Goal: Contribute content: Contribute content

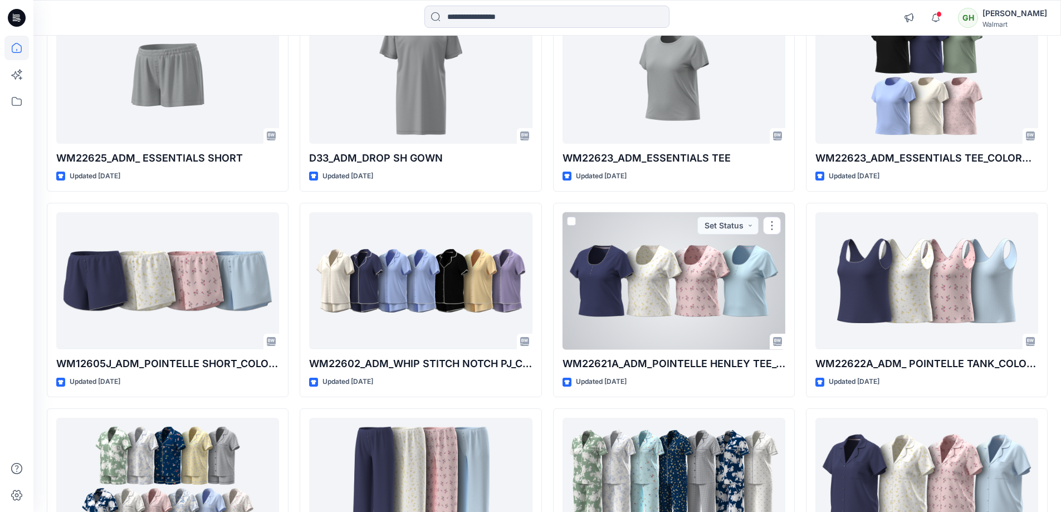
scroll to position [1280, 0]
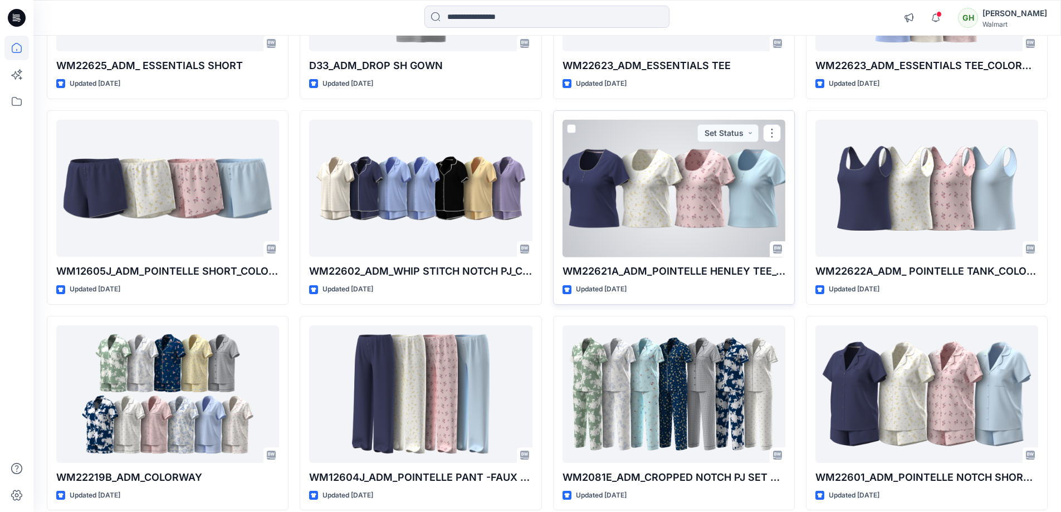
click at [662, 194] on div at bounding box center [674, 189] width 223 height 138
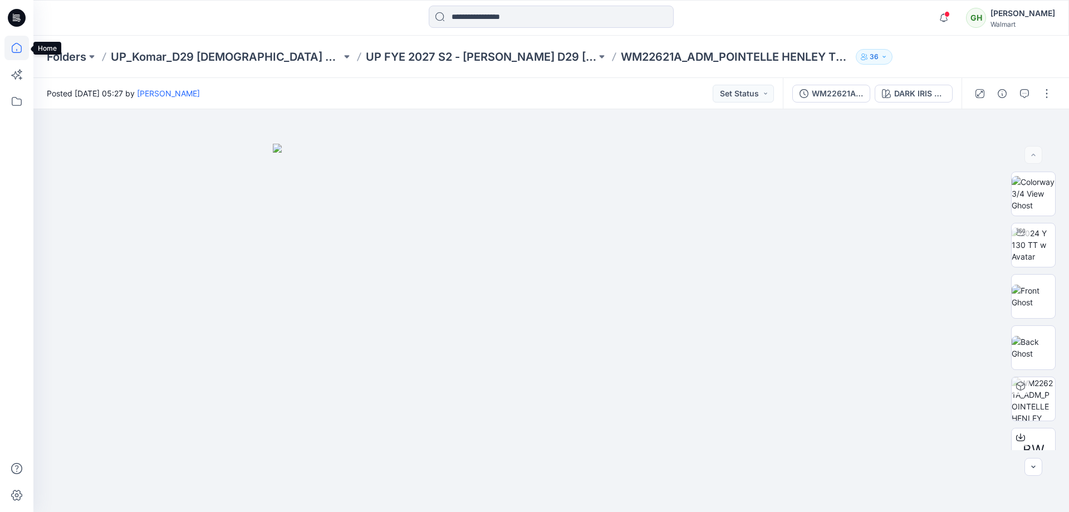
click at [21, 52] on icon at bounding box center [16, 48] width 25 height 25
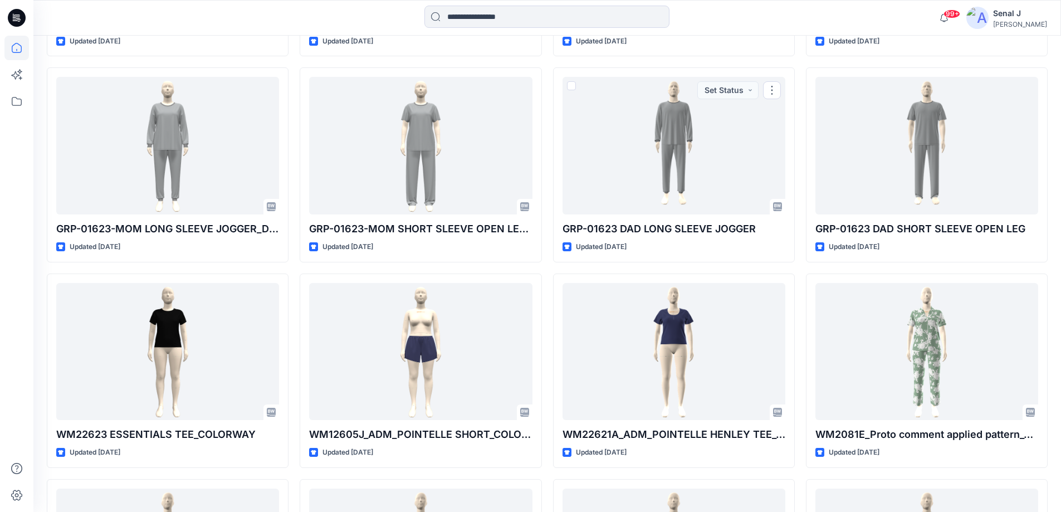
scroll to position [1560, 0]
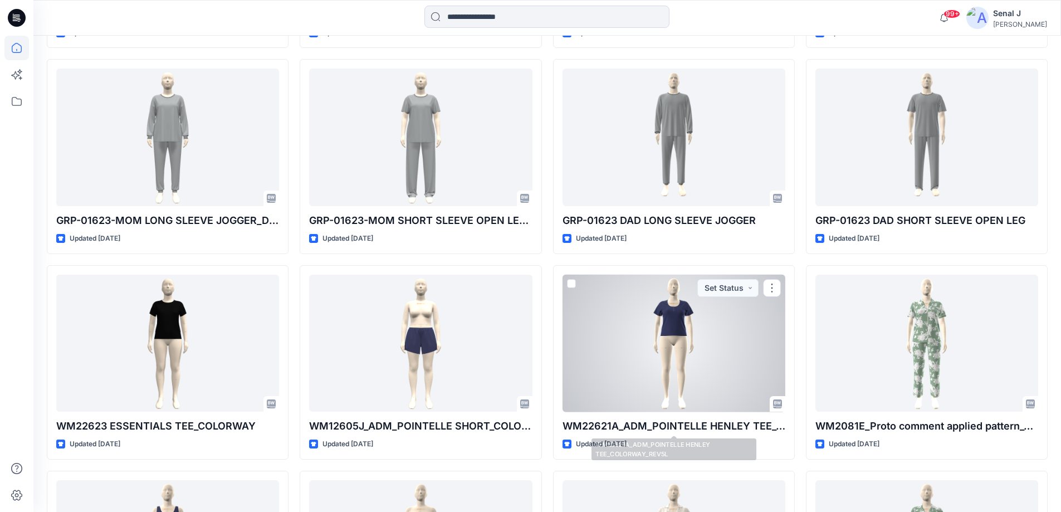
click at [696, 369] on div at bounding box center [674, 344] width 223 height 138
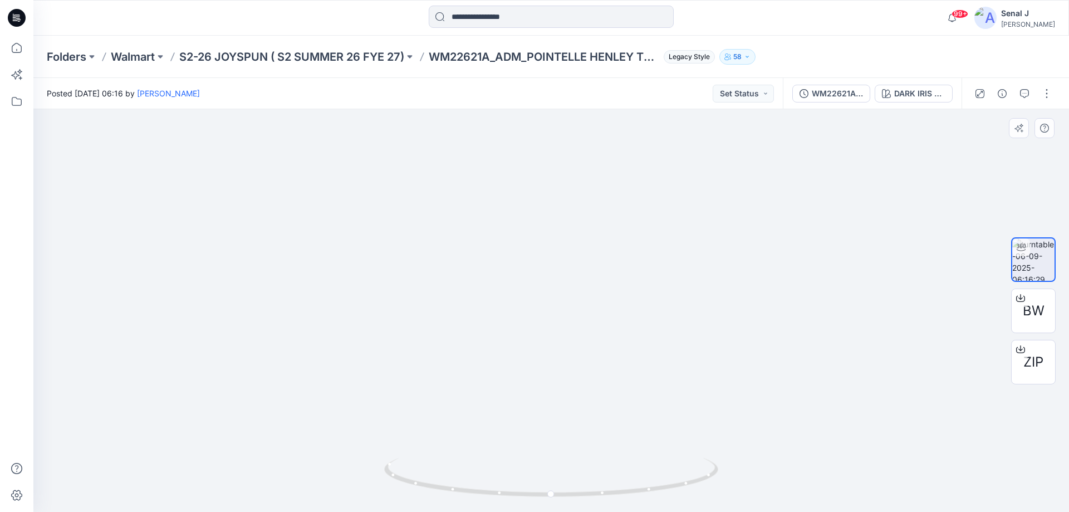
drag, startPoint x: 547, startPoint y: 220, endPoint x: 569, endPoint y: 364, distance: 145.4
click at [569, 364] on img at bounding box center [551, 226] width 411 height 573
drag, startPoint x: 669, startPoint y: 492, endPoint x: 661, endPoint y: 448, distance: 44.7
click at [661, 448] on div at bounding box center [551, 310] width 1036 height 403
click at [15, 48] on icon at bounding box center [16, 48] width 25 height 25
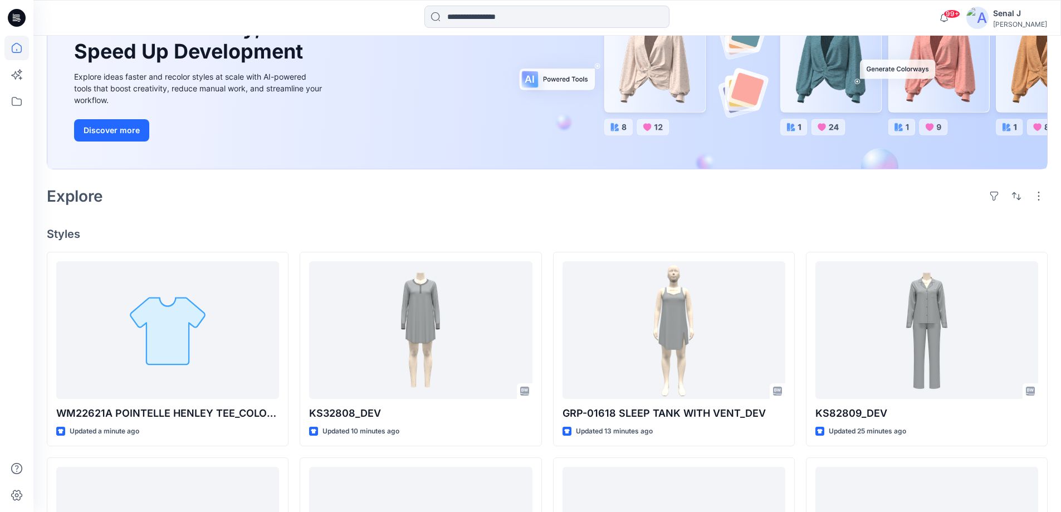
scroll to position [149, 0]
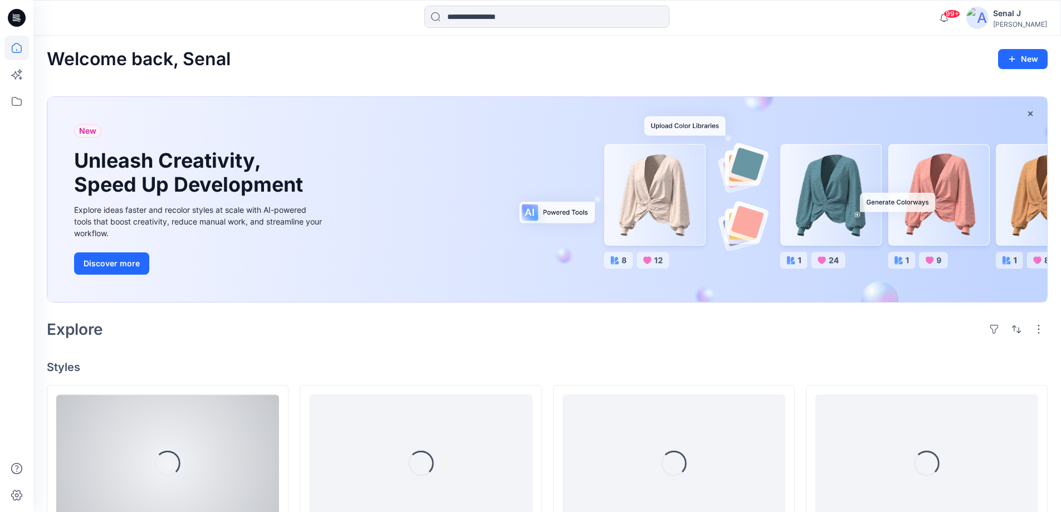
scroll to position [149, 0]
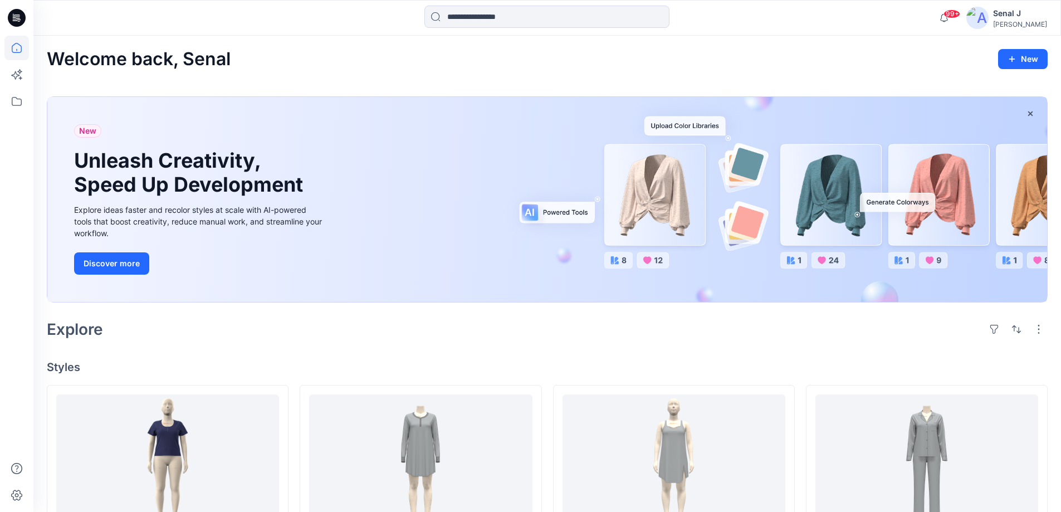
scroll to position [74, 0]
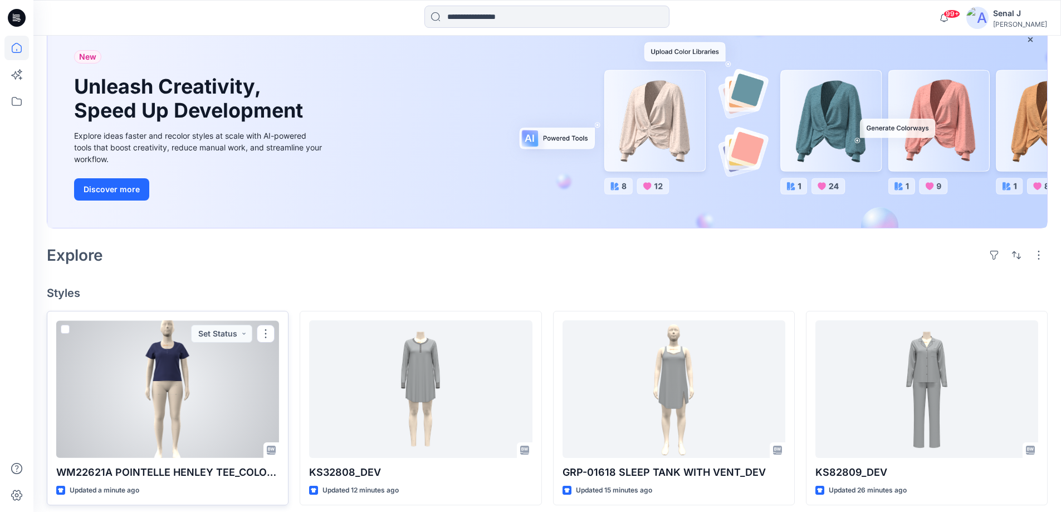
click at [159, 392] on div at bounding box center [167, 389] width 223 height 138
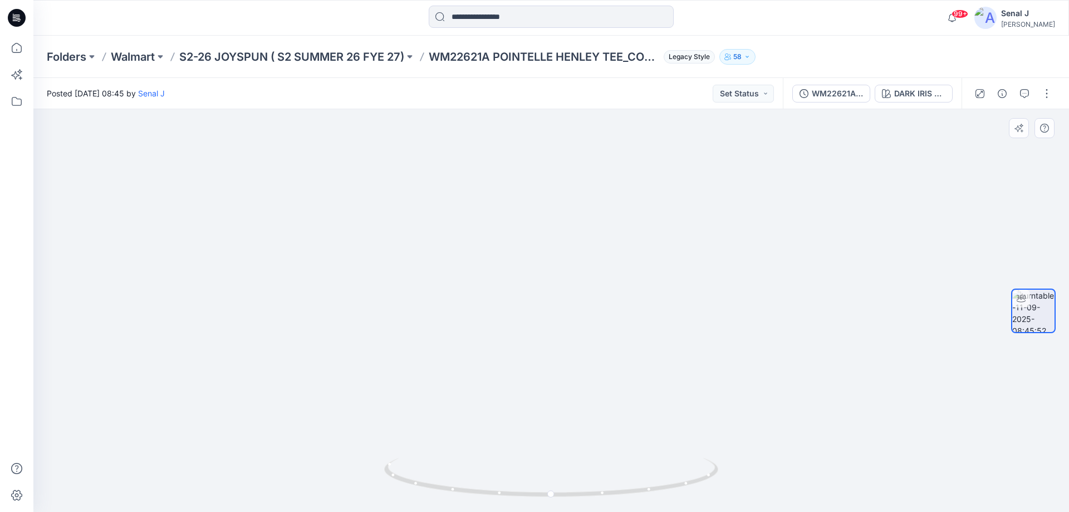
drag, startPoint x: 561, startPoint y: 177, endPoint x: 559, endPoint y: 262, distance: 85.2
click at [559, 262] on img at bounding box center [552, 255] width 300 height 513
click at [1044, 94] on button "button" at bounding box center [1047, 94] width 18 height 18
click at [1003, 119] on button "Edit" at bounding box center [1000, 119] width 102 height 21
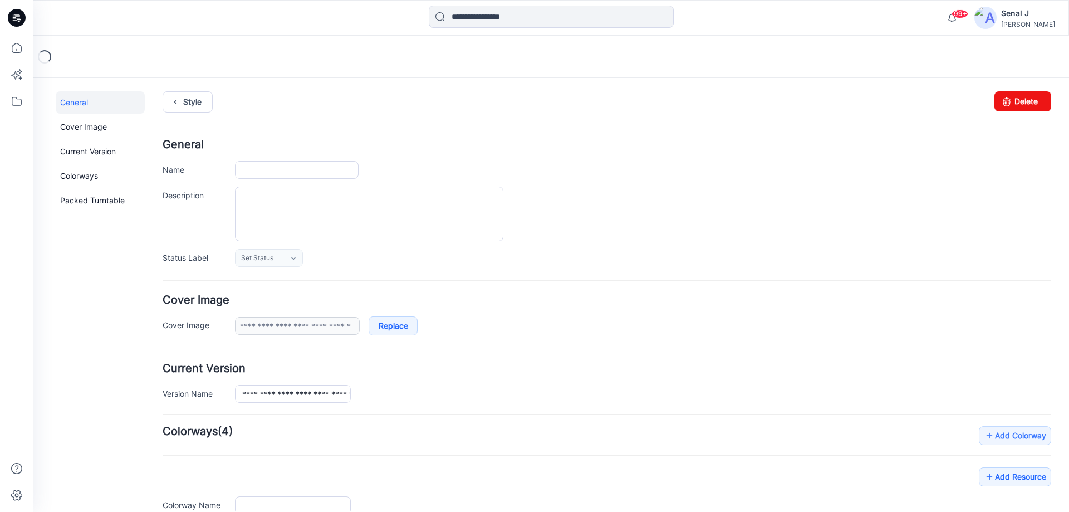
type input "**********"
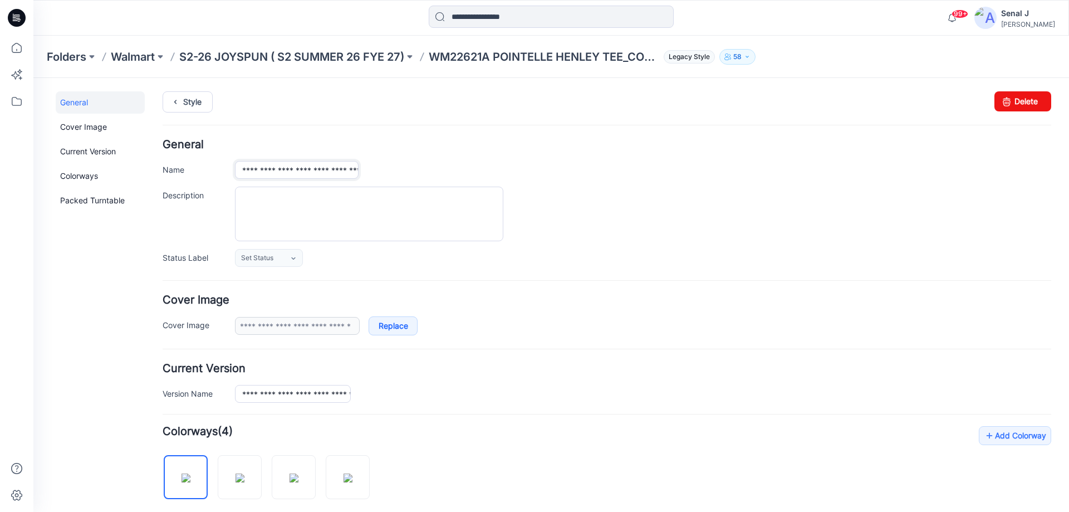
click at [302, 170] on input "**********" at bounding box center [297, 170] width 124 height 18
type input "**********"
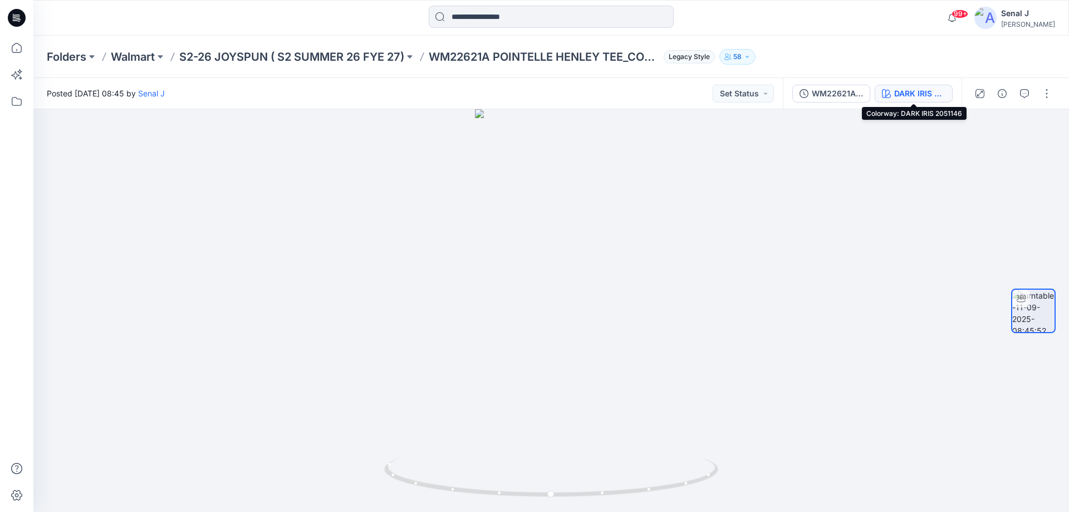
click at [901, 92] on div "DARK IRIS 2051146" at bounding box center [920, 93] width 51 height 12
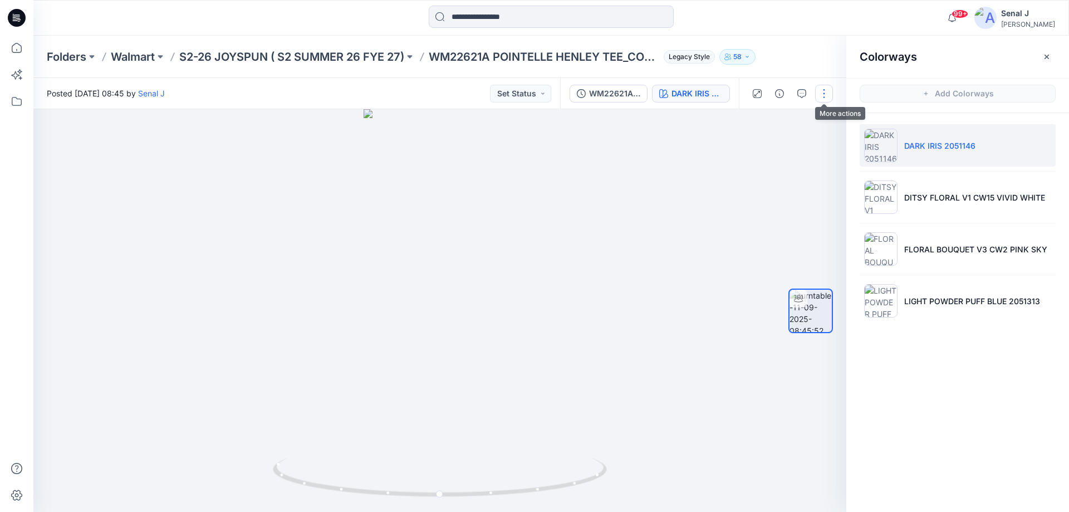
click at [829, 93] on button "button" at bounding box center [824, 94] width 18 height 18
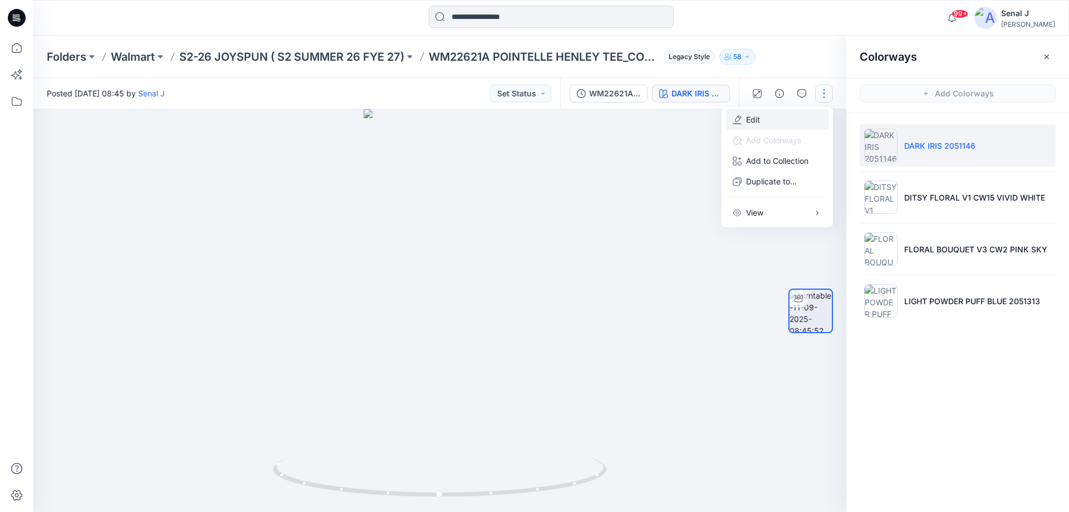
click at [759, 118] on p "Edit" at bounding box center [753, 120] width 14 height 12
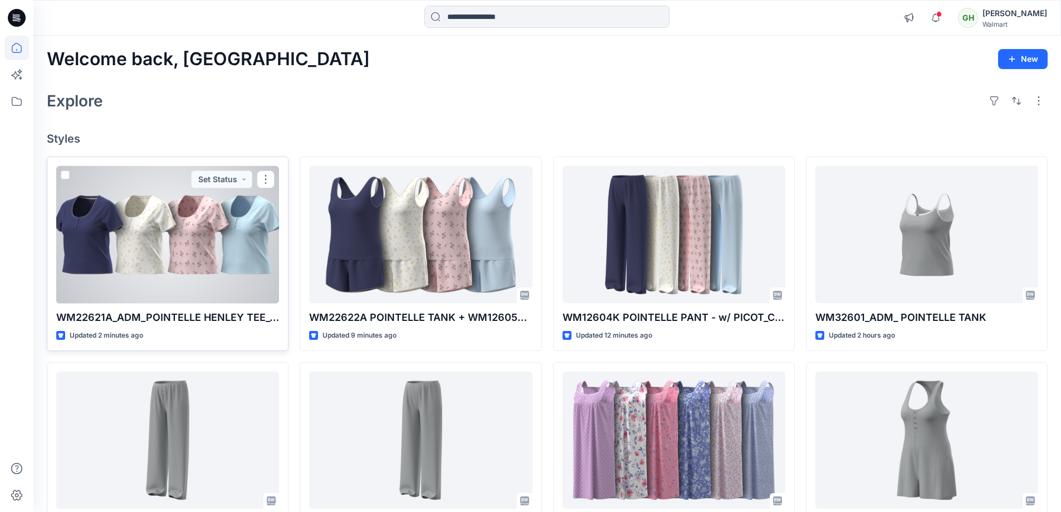
click at [162, 240] on div at bounding box center [167, 235] width 223 height 138
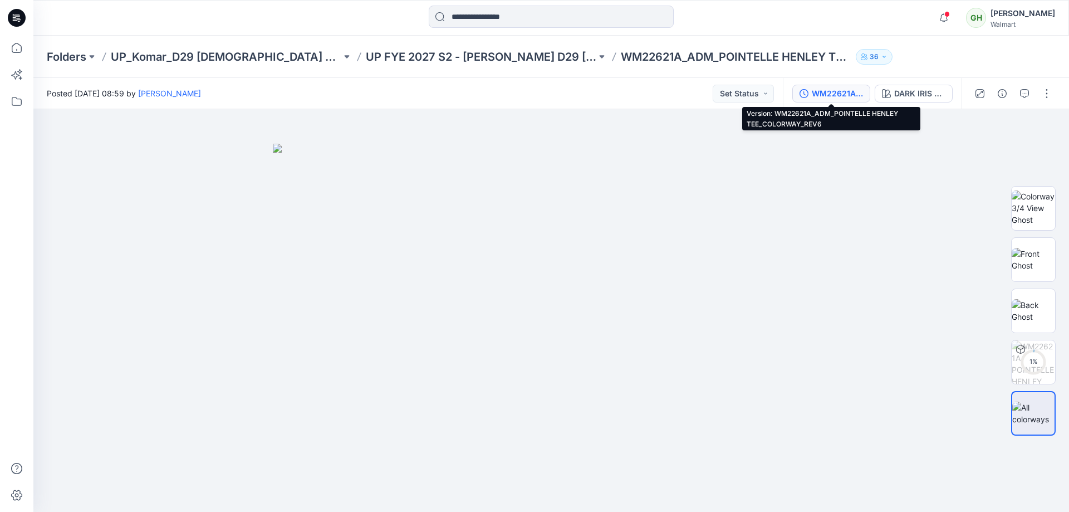
click at [837, 91] on div "WM22621A_ADM_POINTELLE HENLEY TEE_COLORWAY_REV6" at bounding box center [837, 93] width 51 height 12
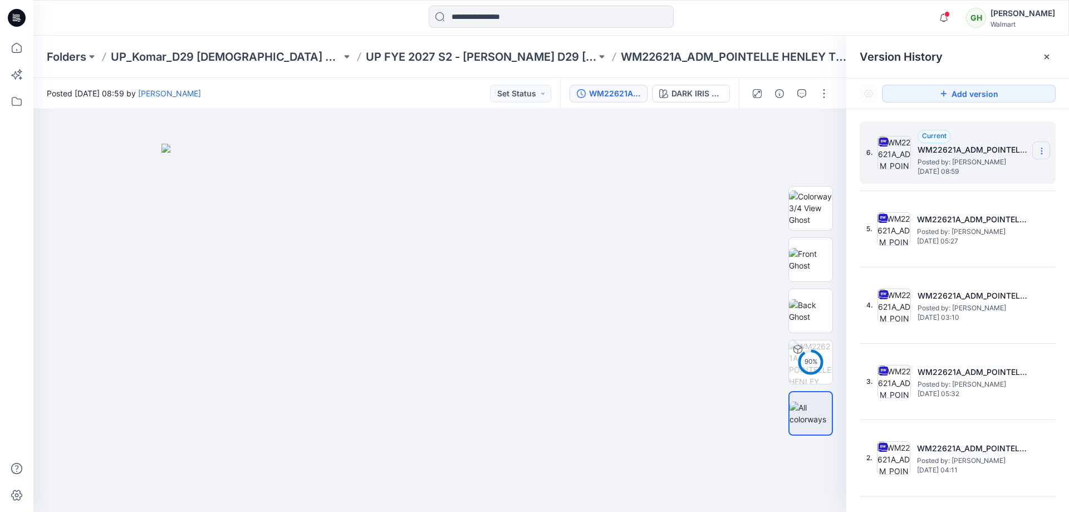
click at [1038, 150] on icon at bounding box center [1042, 150] width 9 height 9
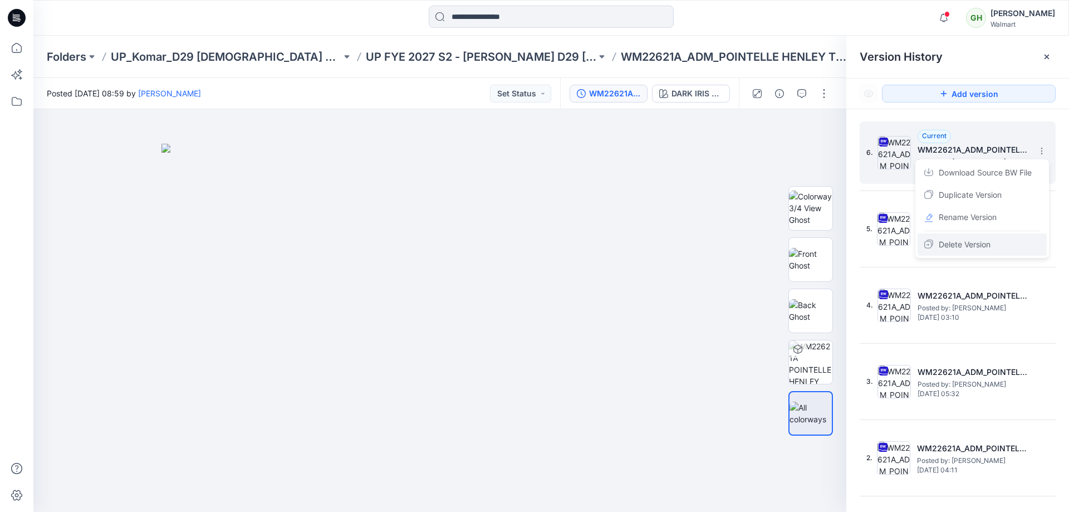
click at [959, 243] on span "Delete Version" at bounding box center [965, 244] width 52 height 13
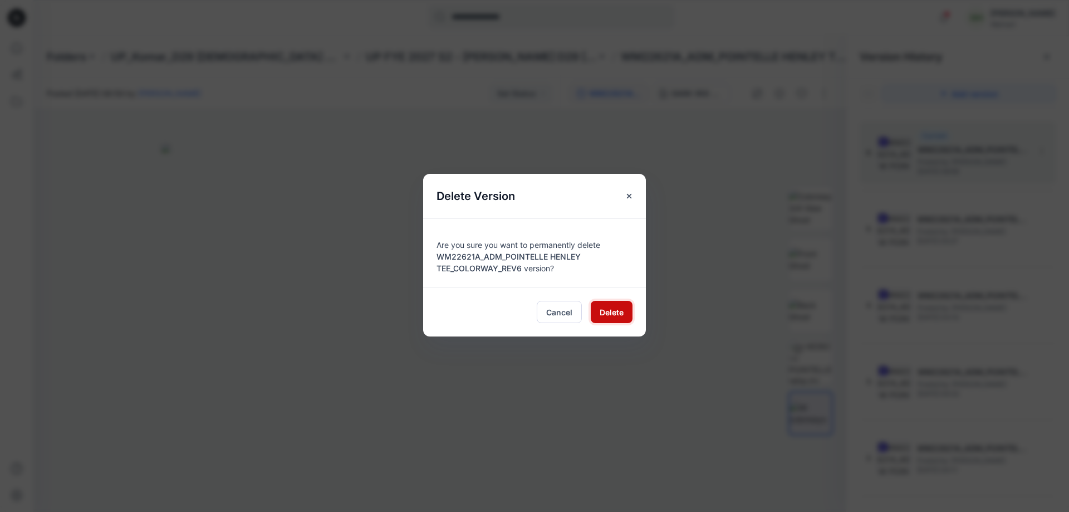
click at [608, 311] on span "Delete" at bounding box center [612, 312] width 24 height 12
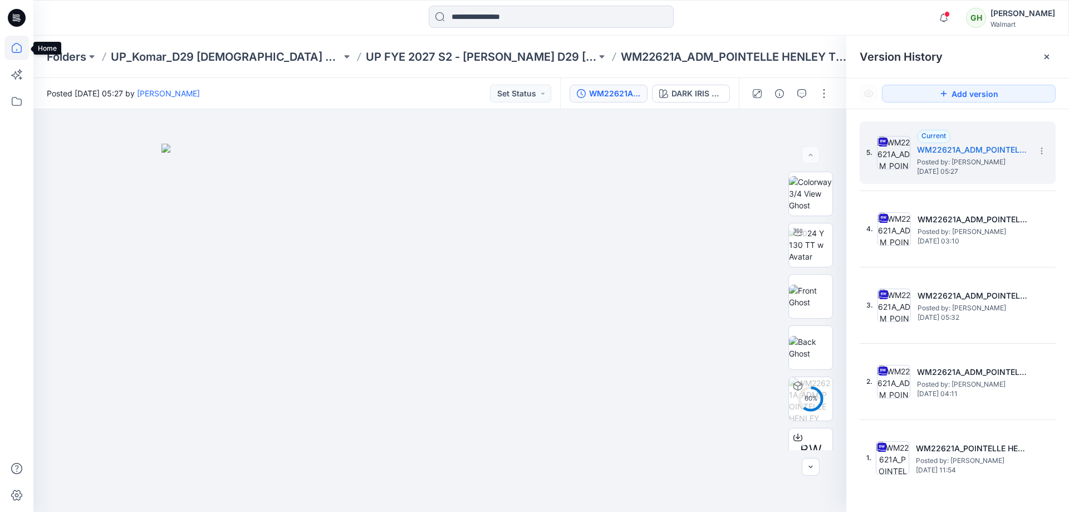
click at [16, 42] on icon at bounding box center [16, 48] width 25 height 25
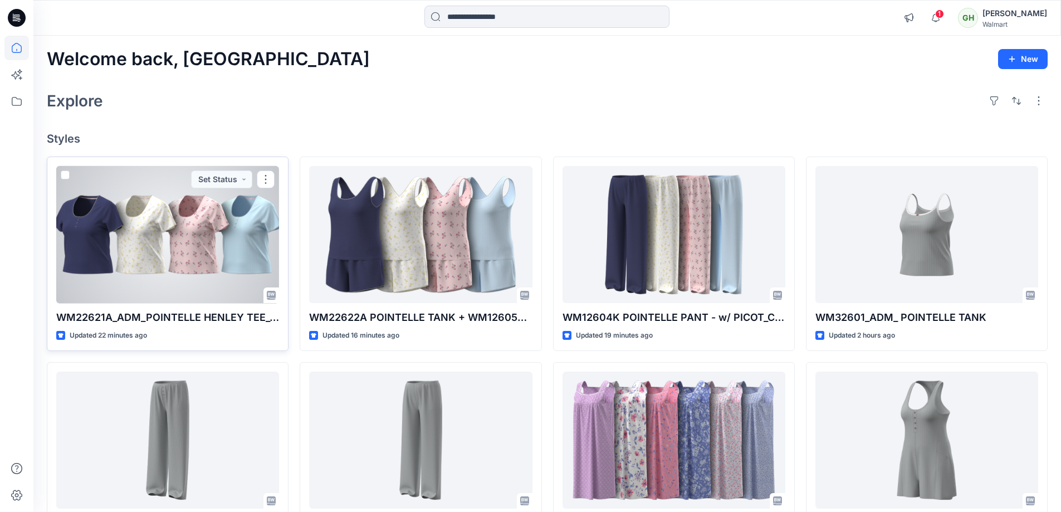
click at [137, 217] on div at bounding box center [167, 235] width 223 height 138
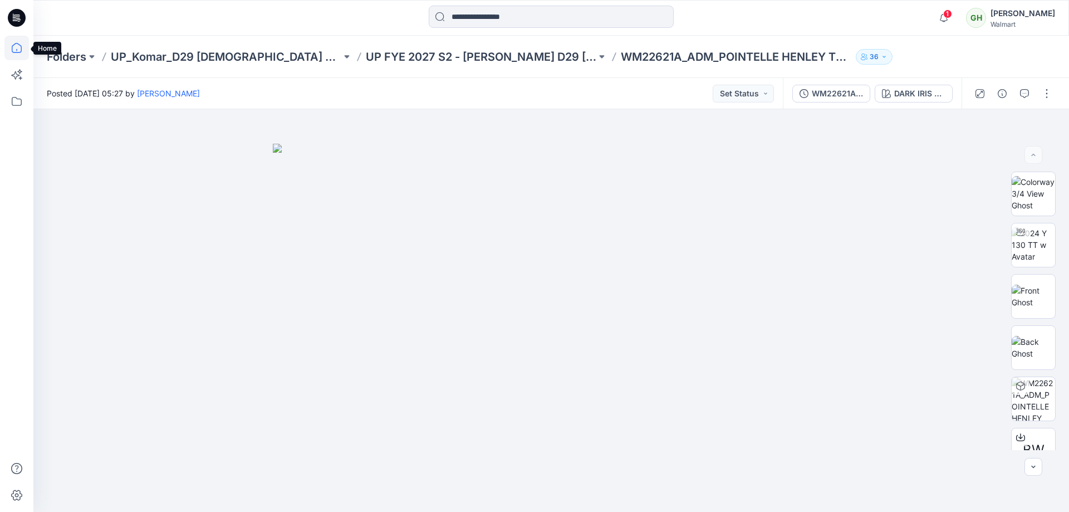
click at [13, 51] on icon at bounding box center [16, 48] width 25 height 25
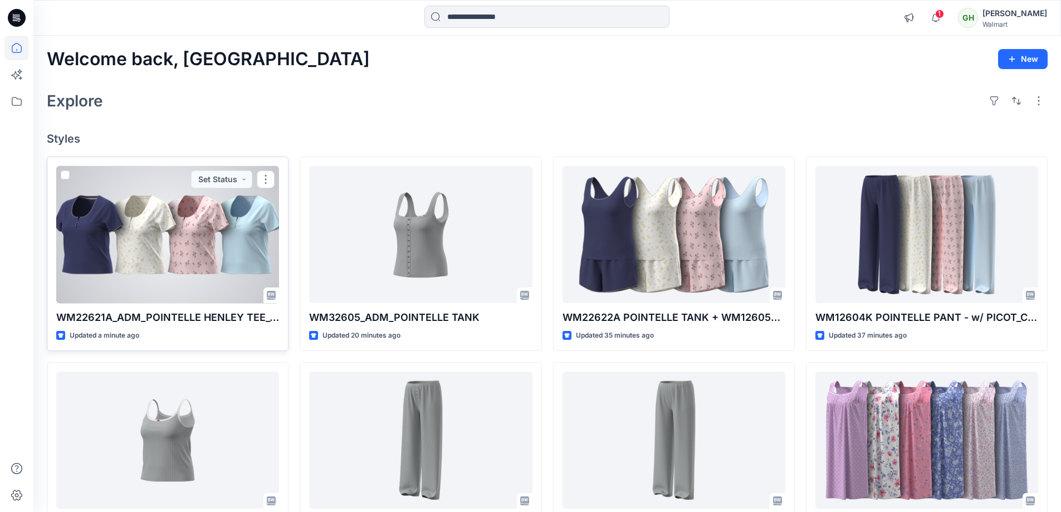
click at [163, 224] on div at bounding box center [167, 235] width 223 height 138
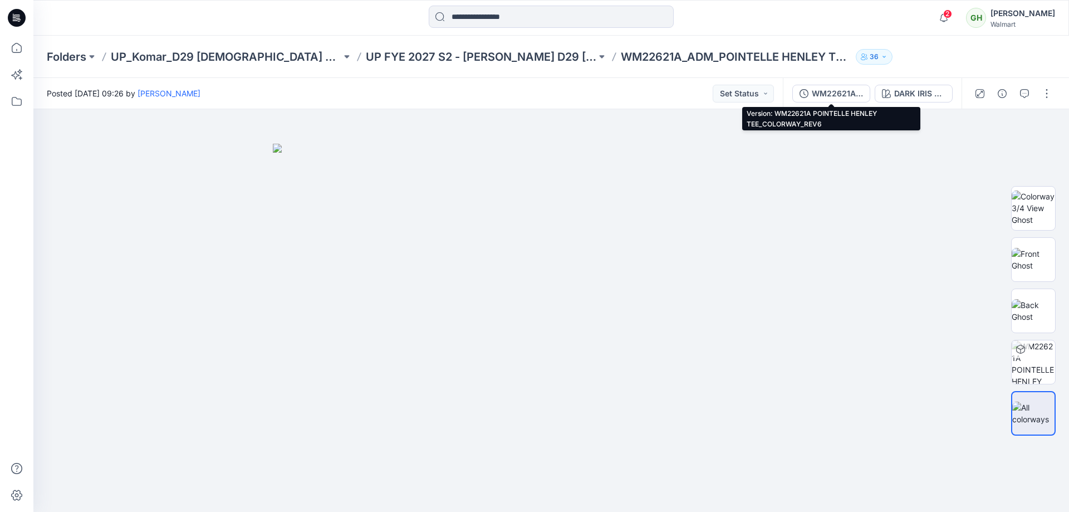
click at [842, 92] on div "WM22621A POINTELLE HENLEY TEE_COLORWAY_REV6" at bounding box center [837, 93] width 51 height 12
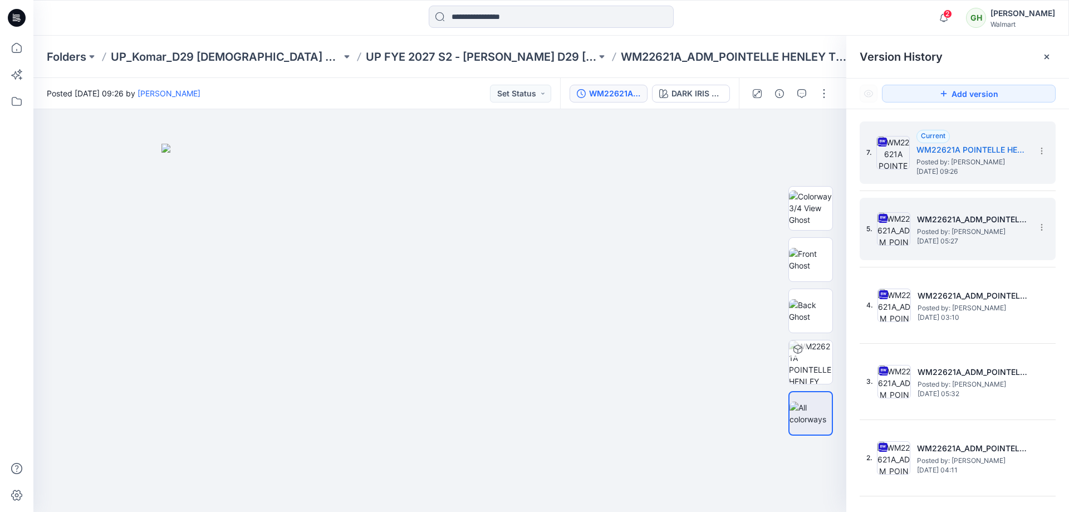
click at [943, 226] on span "Posted by: Gayan Hettiarachchi" at bounding box center [972, 231] width 111 height 11
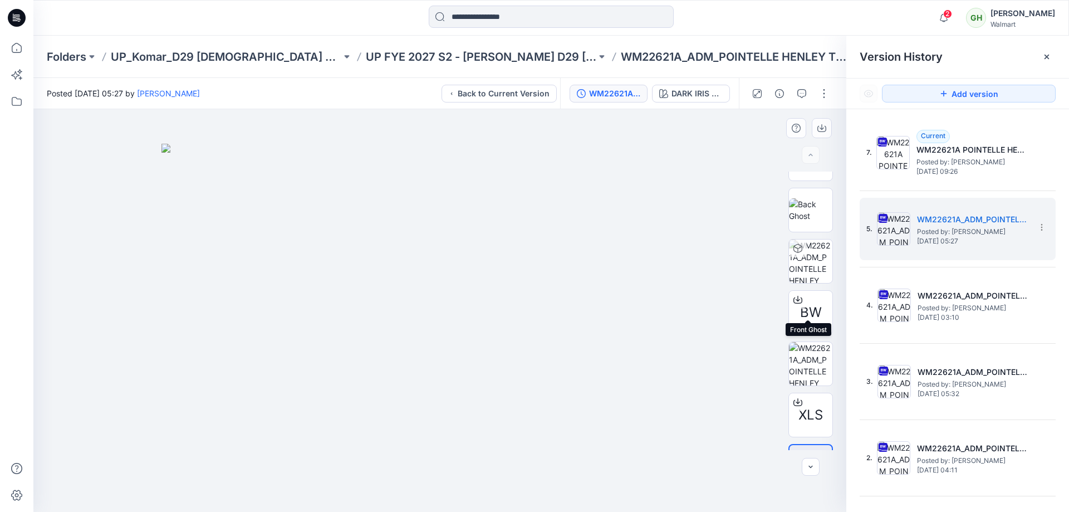
scroll to position [176, 0]
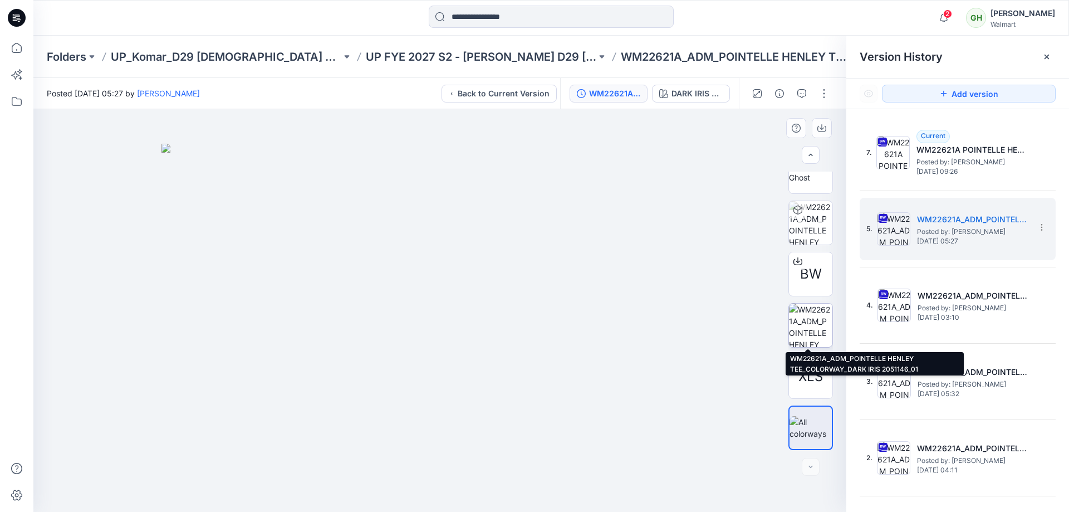
click at [814, 323] on img at bounding box center [810, 325] width 43 height 43
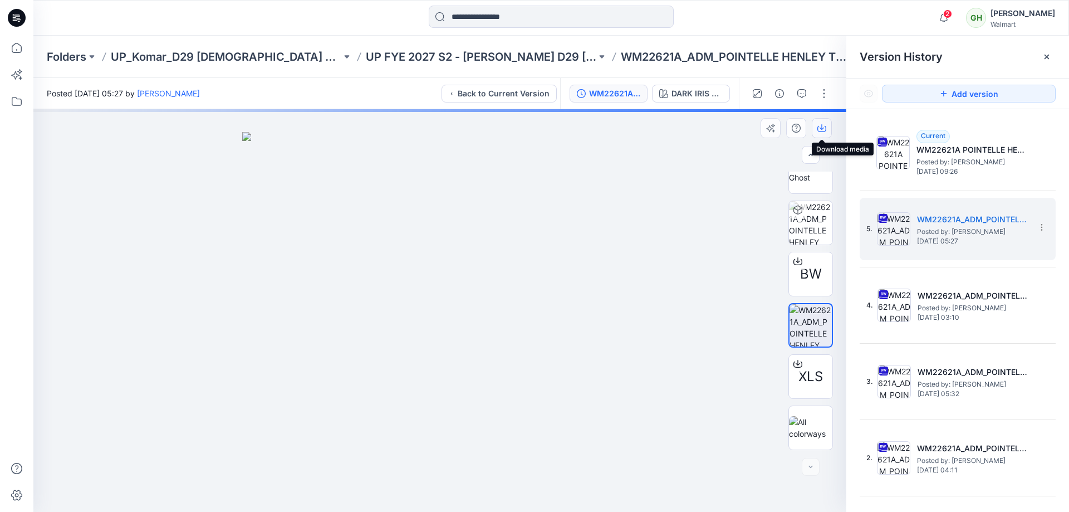
click at [824, 128] on icon "button" at bounding box center [822, 128] width 9 height 9
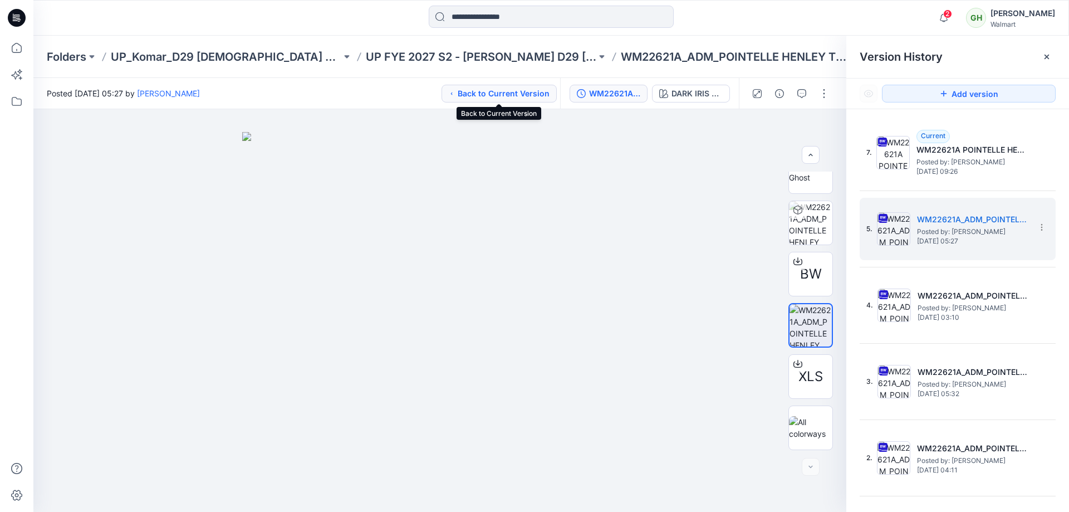
click at [509, 93] on button "Back to Current Version" at bounding box center [499, 94] width 115 height 18
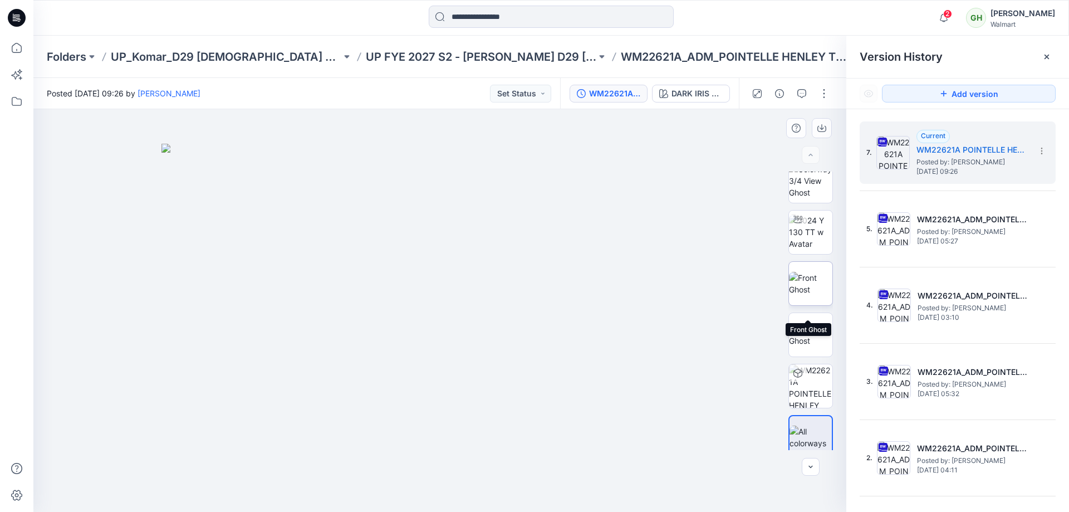
scroll to position [22, 0]
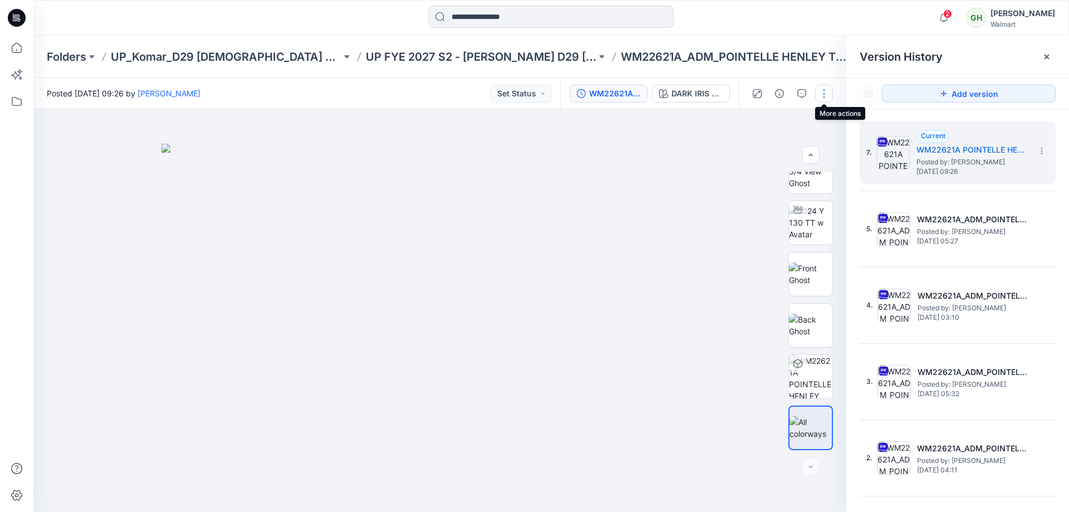
click at [823, 89] on button "button" at bounding box center [824, 94] width 18 height 18
click at [759, 148] on p "Edit" at bounding box center [753, 151] width 14 height 12
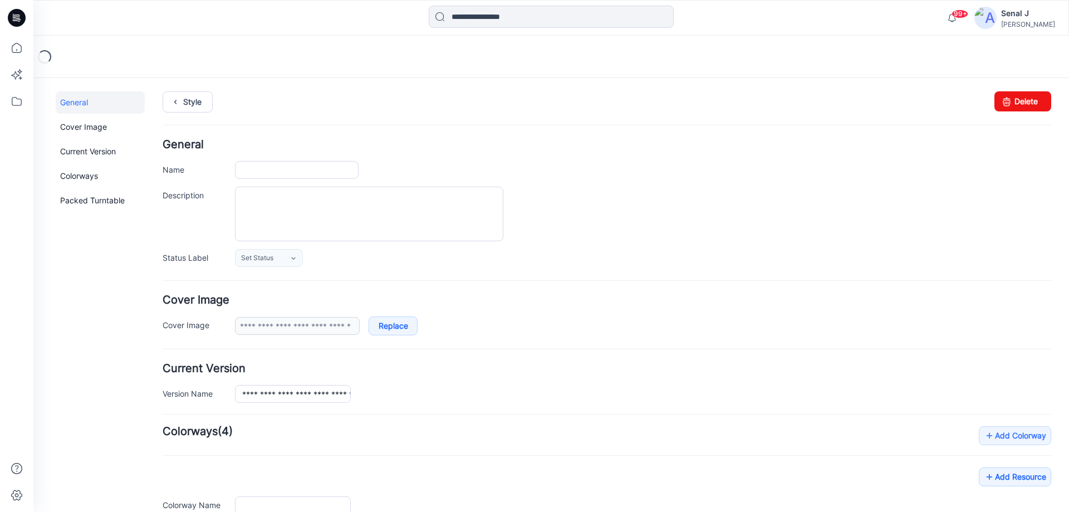
type input "**********"
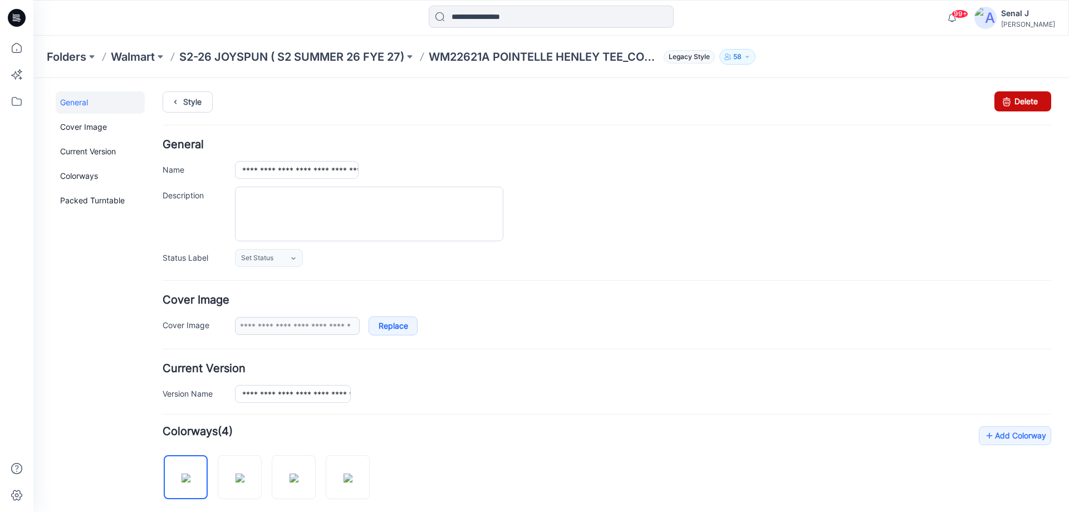
drag, startPoint x: 1016, startPoint y: 101, endPoint x: 609, endPoint y: 128, distance: 407.5
click at [1016, 101] on link "Delete" at bounding box center [1023, 101] width 57 height 20
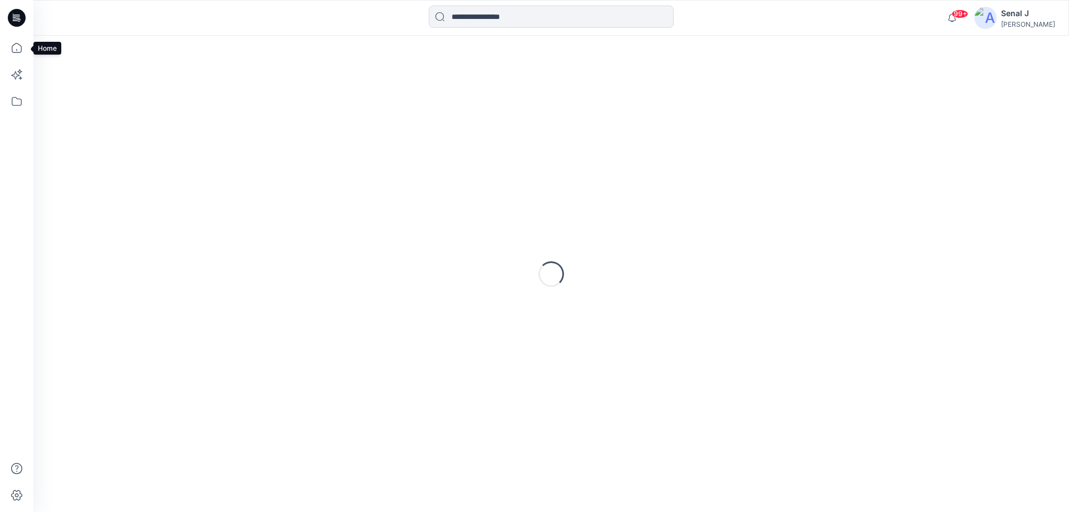
click at [16, 46] on icon at bounding box center [16, 48] width 25 height 25
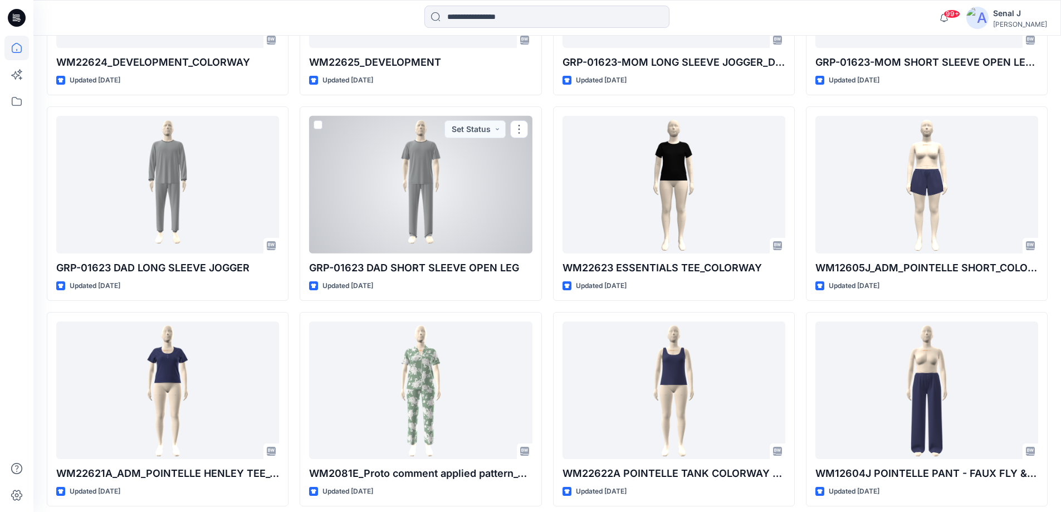
scroll to position [2383, 0]
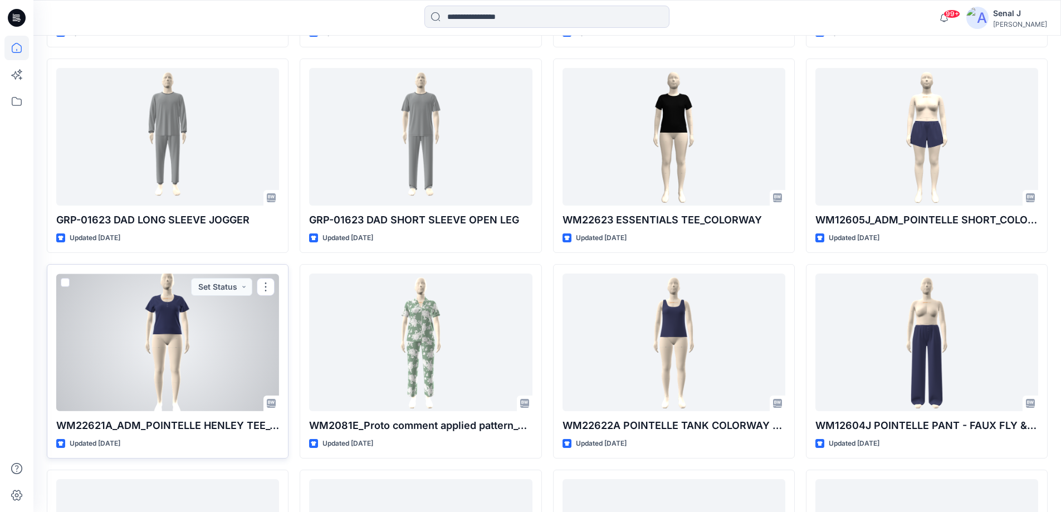
click at [211, 353] on div at bounding box center [167, 342] width 223 height 138
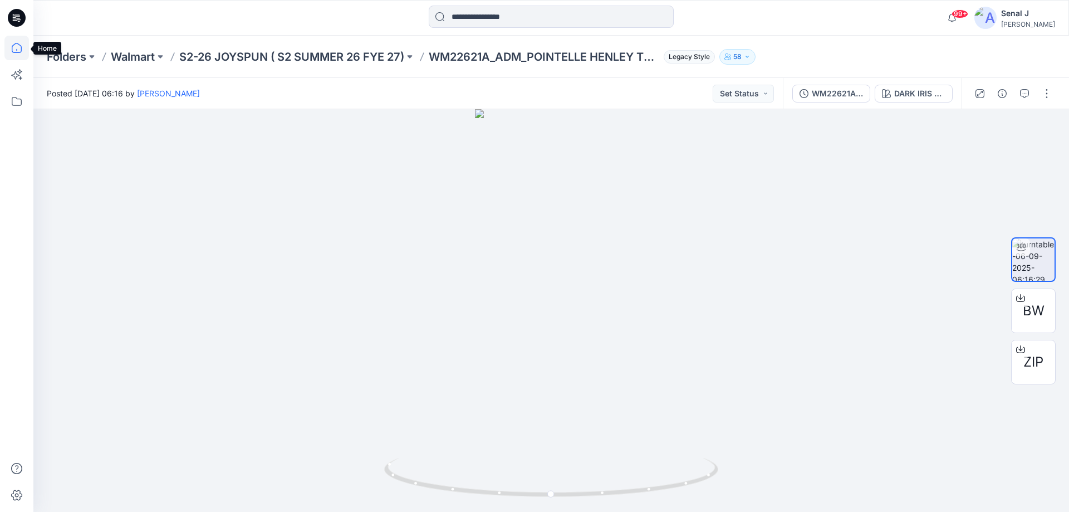
click at [22, 47] on icon at bounding box center [16, 48] width 25 height 25
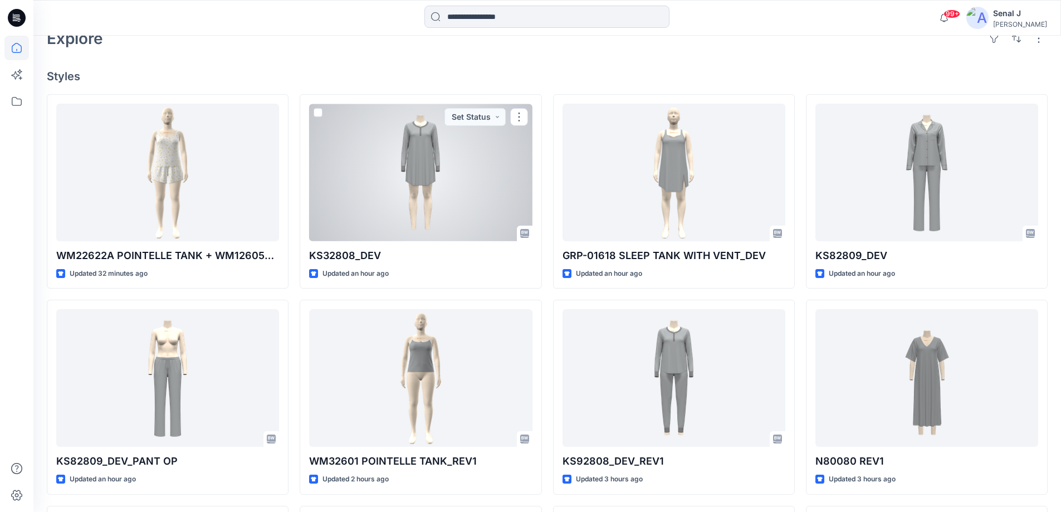
scroll to position [149, 0]
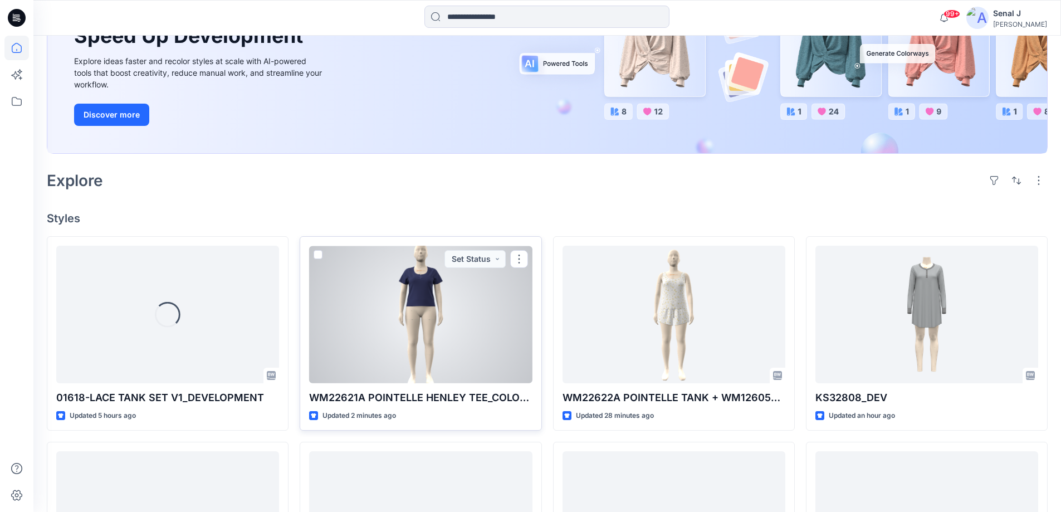
click at [449, 310] on div at bounding box center [420, 315] width 223 height 138
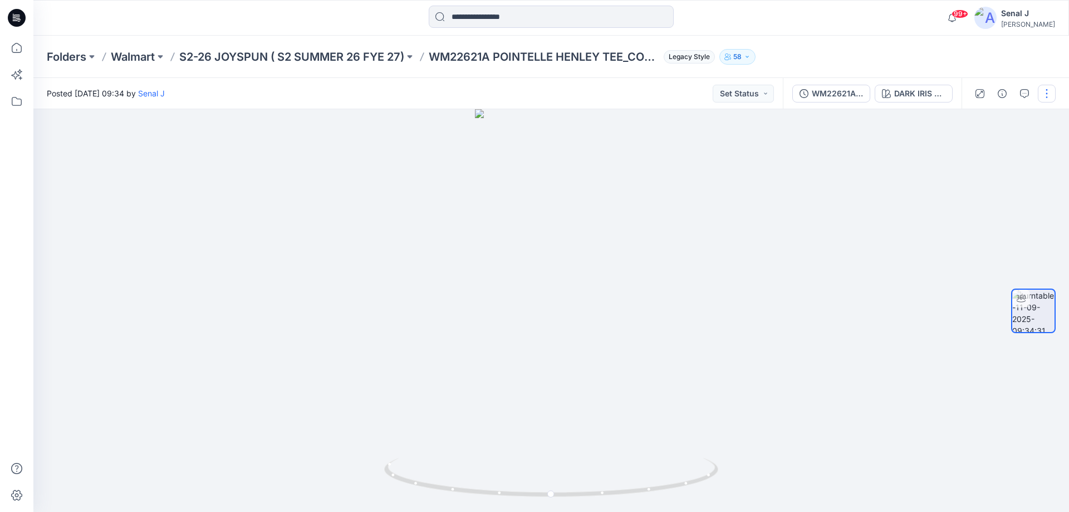
click at [1046, 86] on button "button" at bounding box center [1047, 94] width 18 height 18
click at [994, 122] on button "Edit" at bounding box center [1000, 119] width 102 height 21
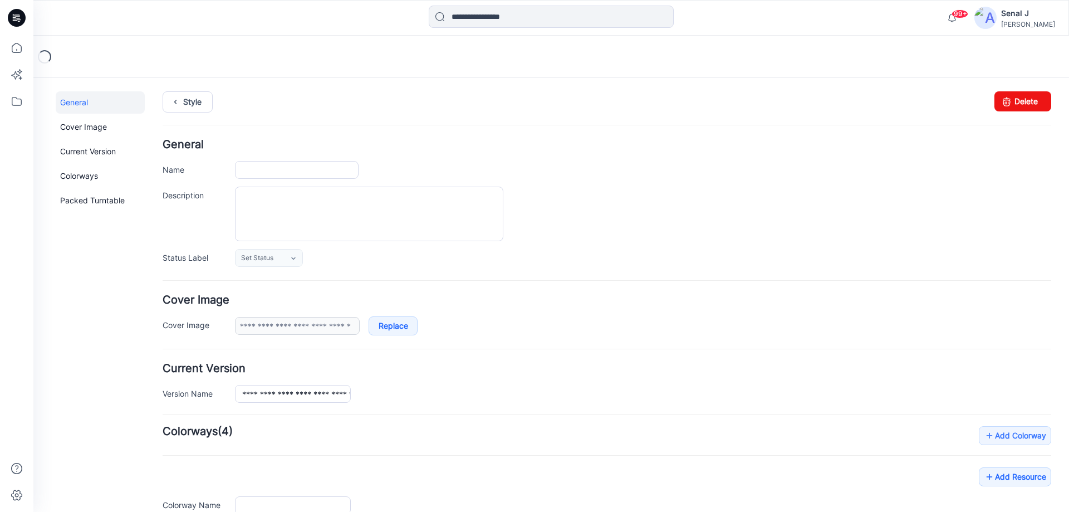
type input "**********"
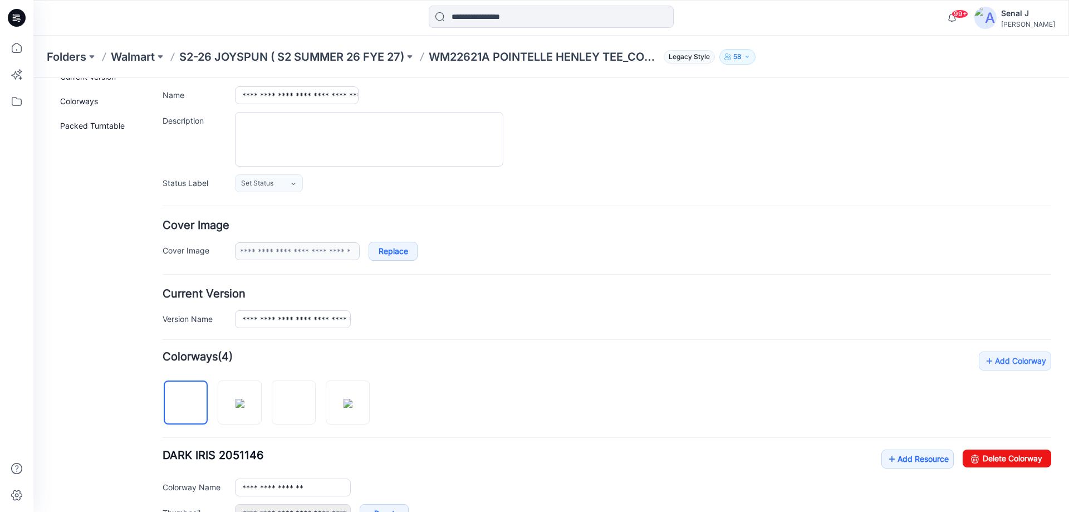
scroll to position [223, 0]
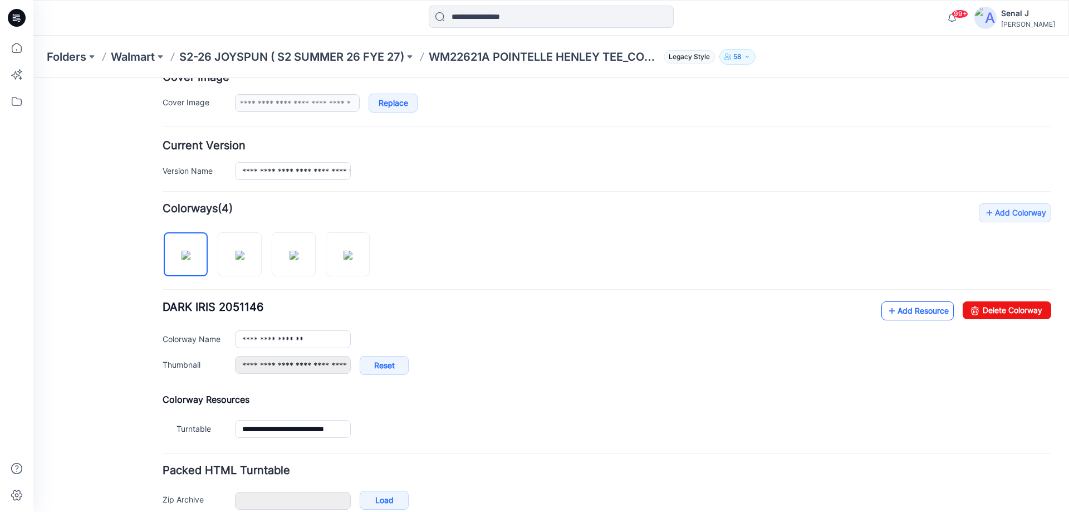
click at [894, 313] on link "Add Resource" at bounding box center [918, 310] width 72 height 19
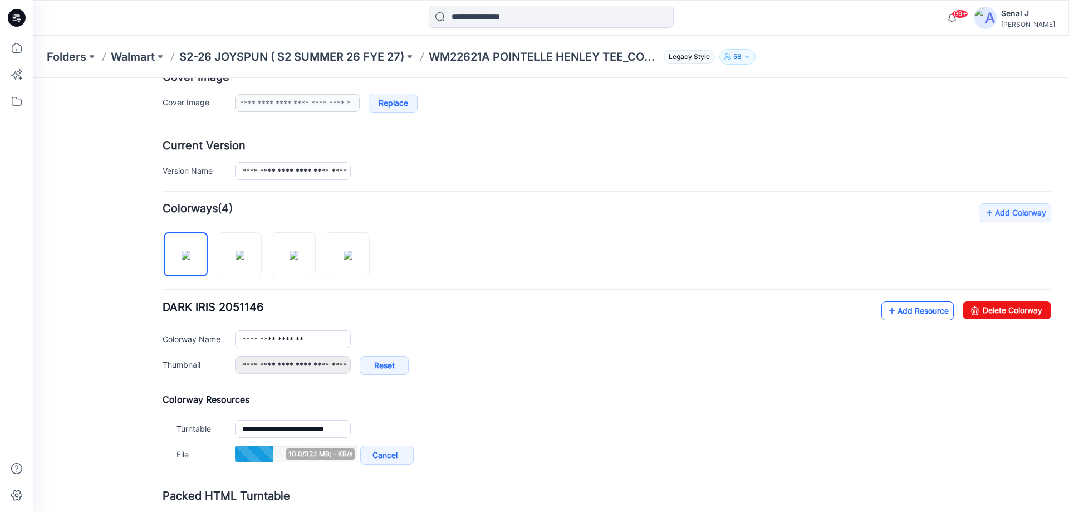
click at [905, 314] on link "Add Resource" at bounding box center [918, 310] width 72 height 19
click at [901, 318] on link "Add Resource" at bounding box center [918, 310] width 72 height 19
click at [891, 320] on link "Add Resource" at bounding box center [918, 310] width 72 height 19
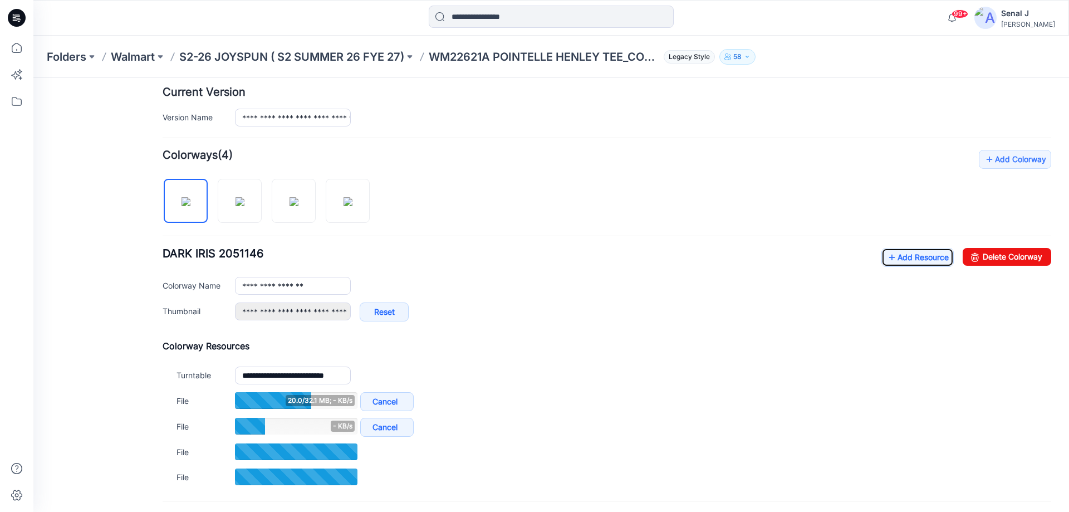
scroll to position [372, 0]
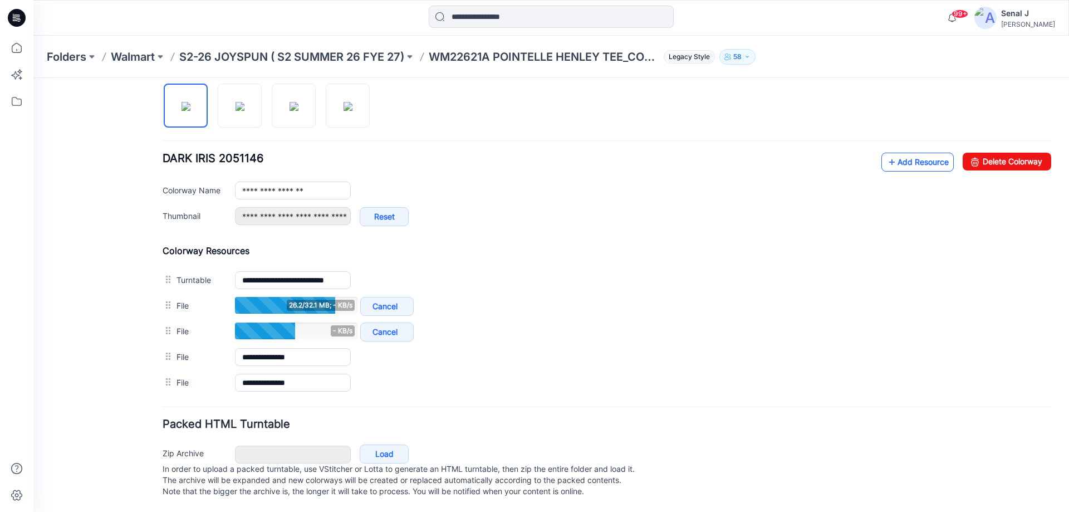
click at [925, 165] on link "Add Resource" at bounding box center [918, 162] width 72 height 19
click at [902, 159] on link "Add Resource" at bounding box center [918, 162] width 72 height 19
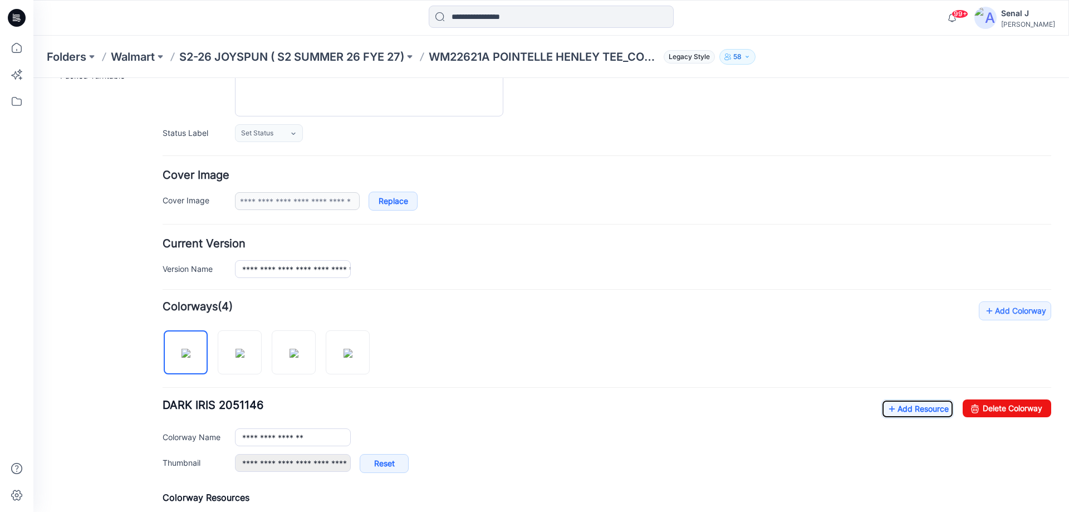
scroll to position [0, 0]
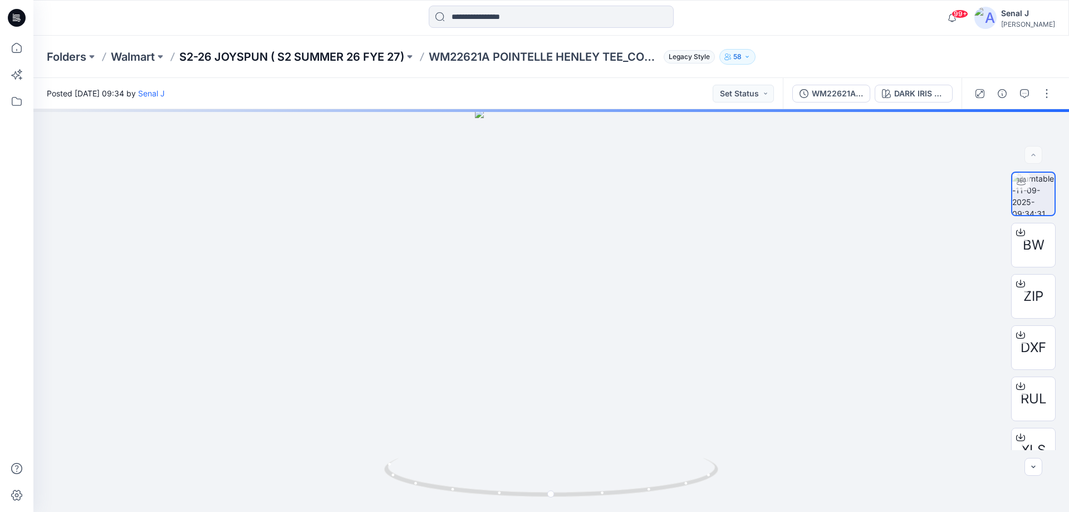
click at [230, 59] on p "S2-26 JOYSPUN ( S2 SUMMER 26 FYE 27)" at bounding box center [291, 57] width 225 height 16
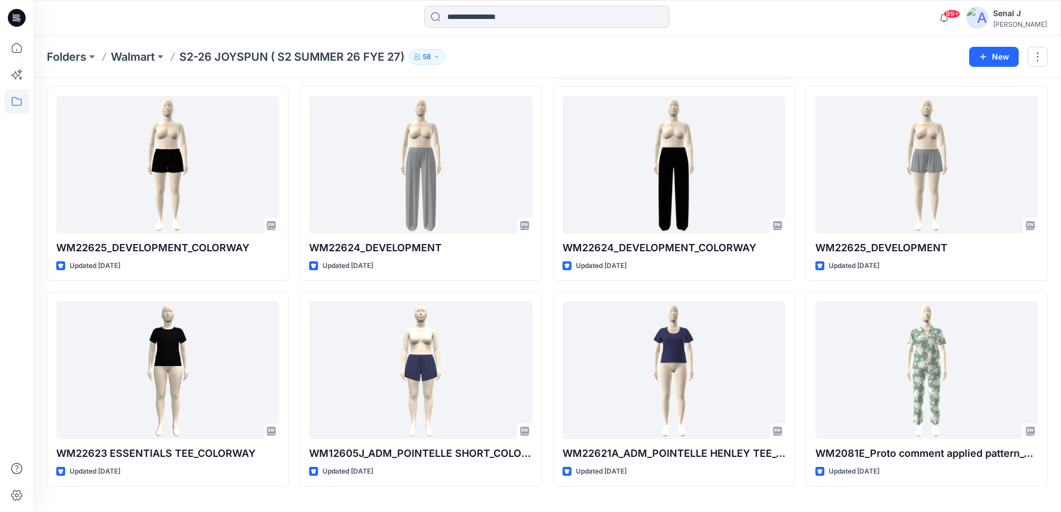
scroll to position [272, 0]
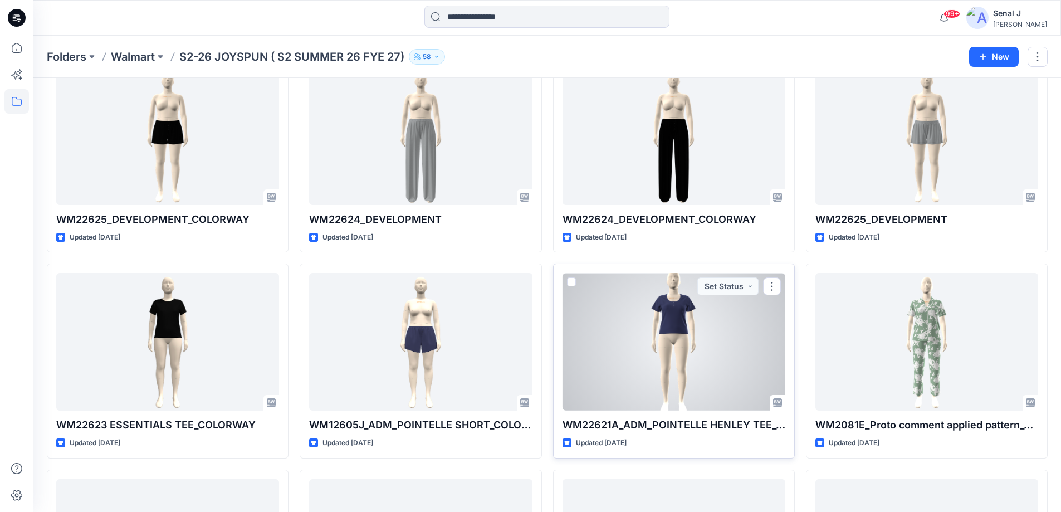
click at [671, 325] on div at bounding box center [674, 342] width 223 height 138
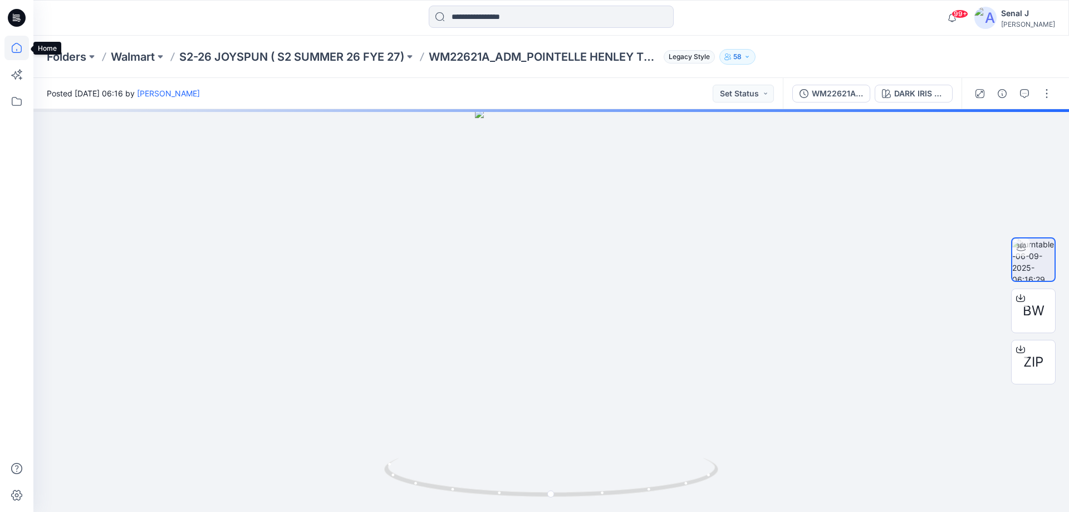
click at [11, 49] on icon at bounding box center [16, 48] width 25 height 25
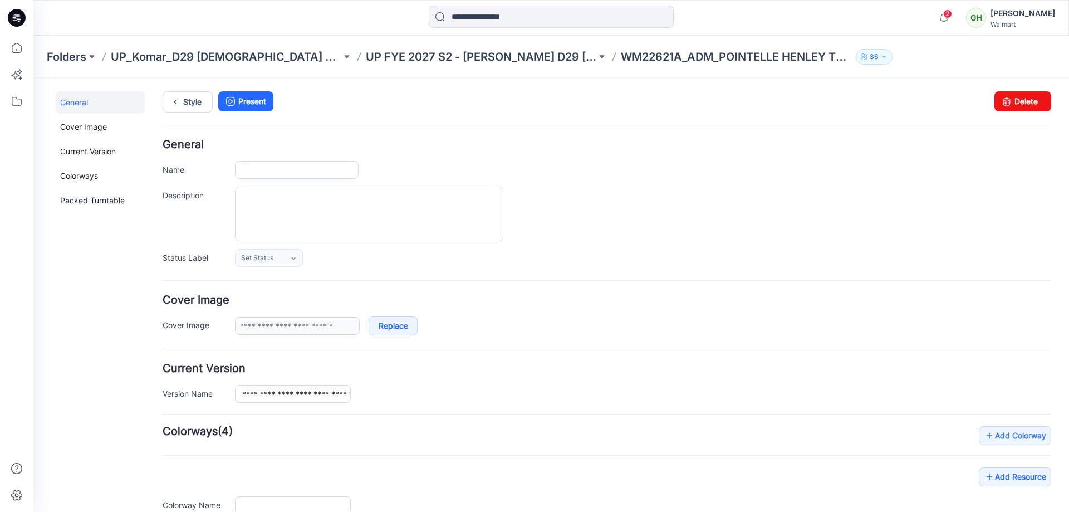
type input "**********"
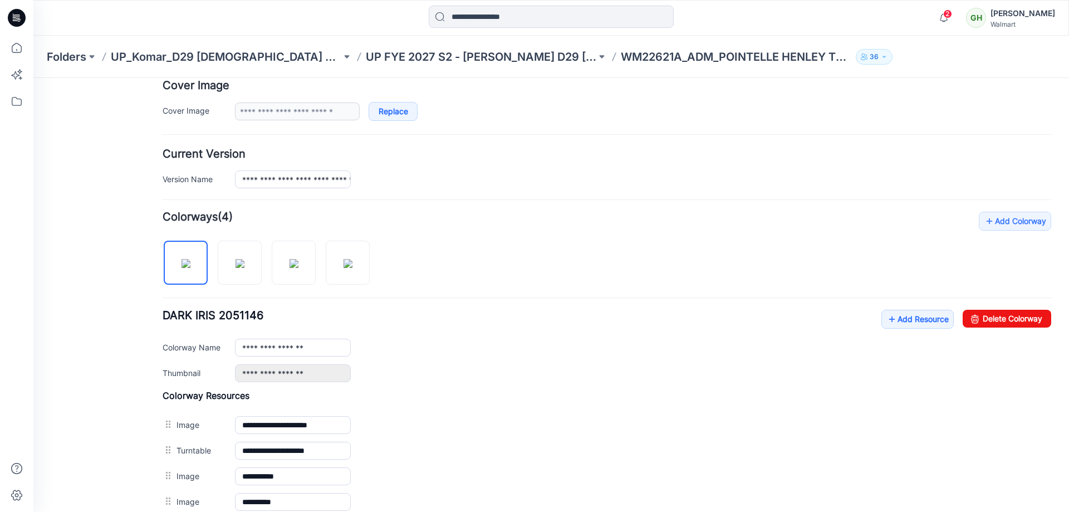
scroll to position [297, 0]
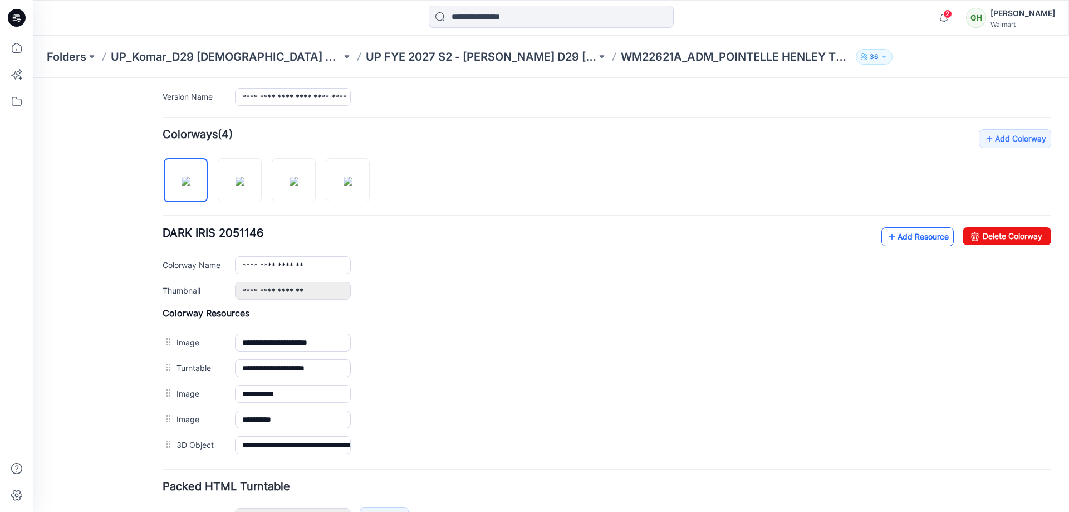
click at [922, 236] on link "Add Resource" at bounding box center [918, 236] width 72 height 19
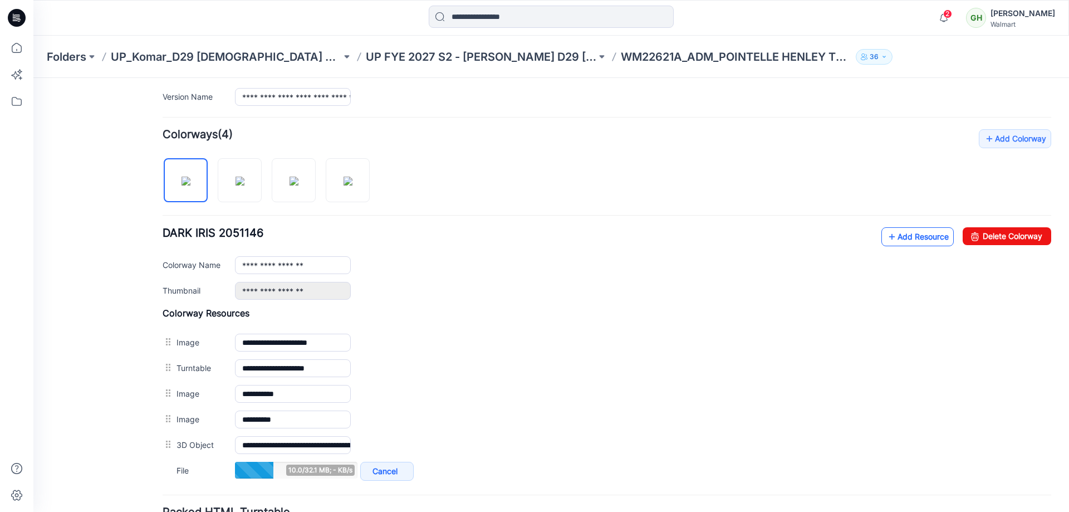
click at [913, 238] on link "Add Resource" at bounding box center [918, 236] width 72 height 19
click at [901, 238] on link "Add Resource" at bounding box center [918, 236] width 72 height 19
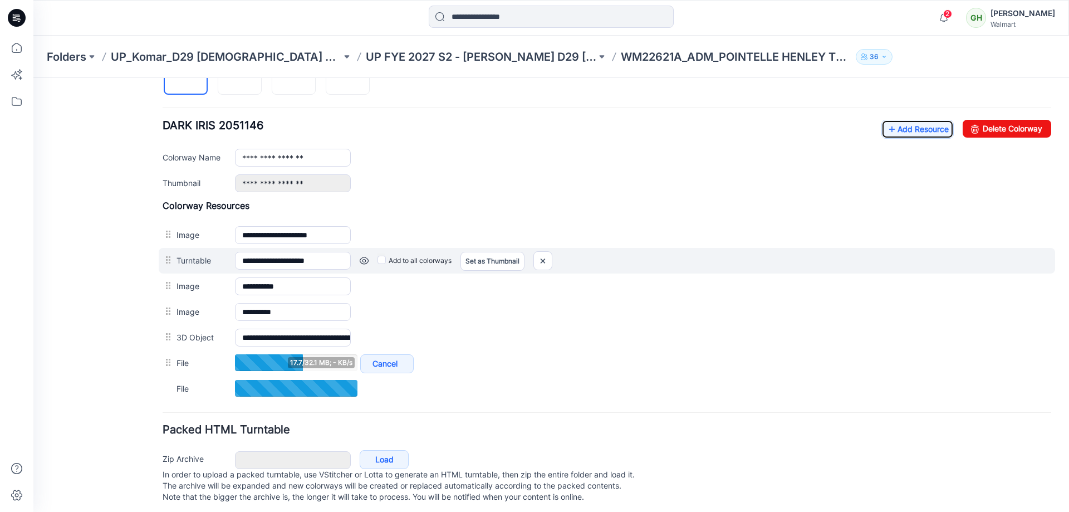
scroll to position [421, 0]
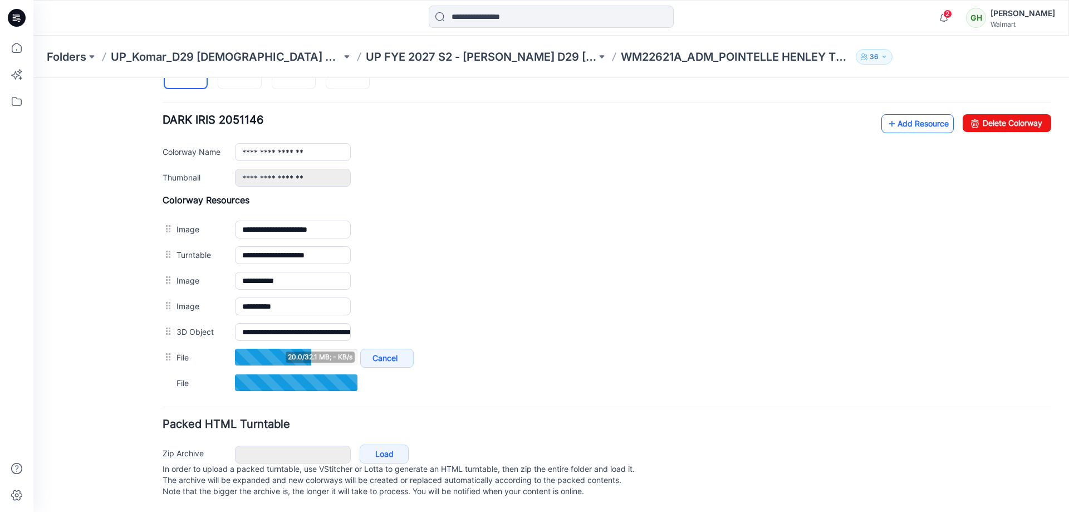
click at [912, 114] on link "Add Resource" at bounding box center [918, 123] width 72 height 19
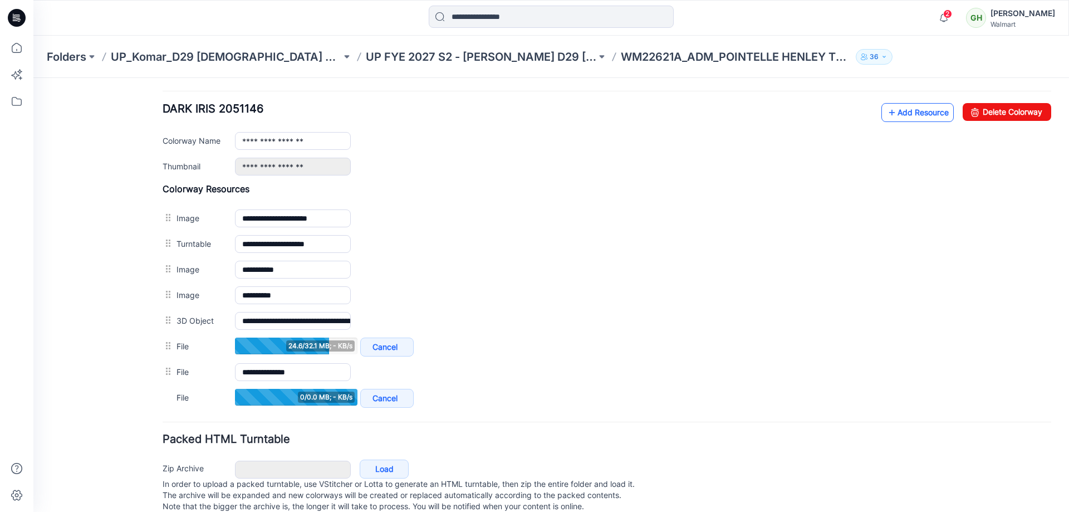
click at [921, 114] on link "Add Resource" at bounding box center [918, 112] width 72 height 19
click at [906, 115] on link "Add Resource" at bounding box center [918, 112] width 72 height 19
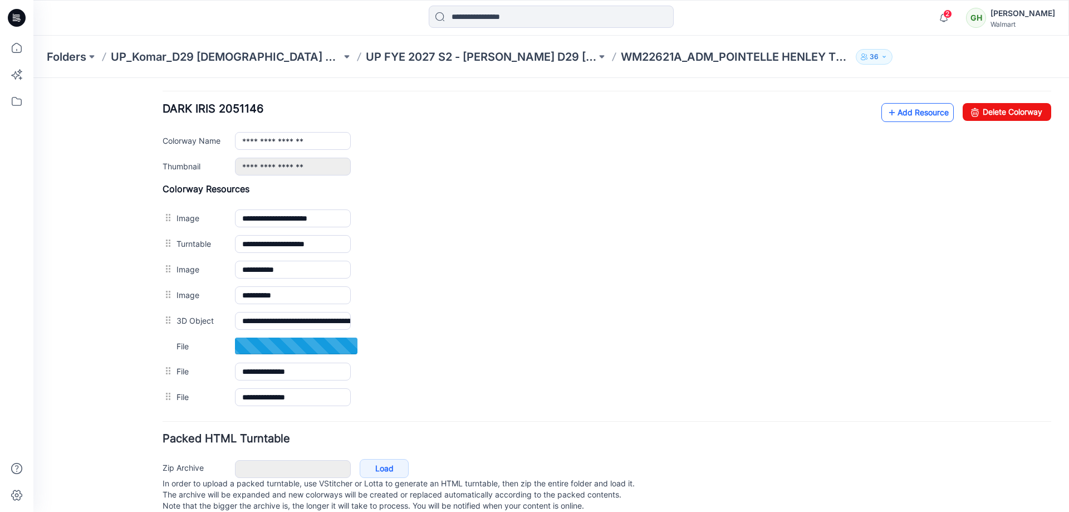
click at [916, 106] on link "Add Resource" at bounding box center [918, 112] width 72 height 19
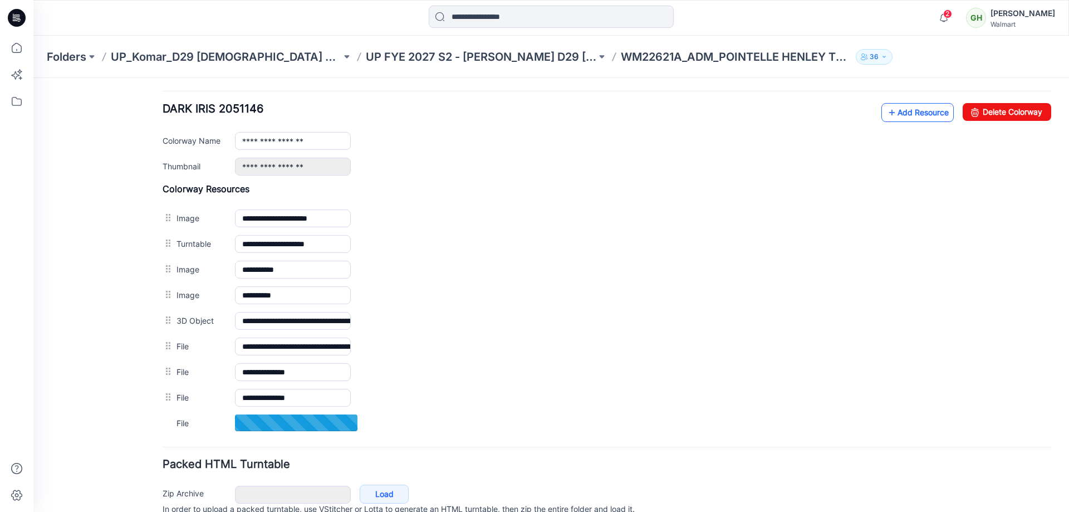
click at [909, 116] on link "Add Resource" at bounding box center [918, 112] width 72 height 19
click at [905, 111] on link "Add Resource" at bounding box center [918, 112] width 72 height 19
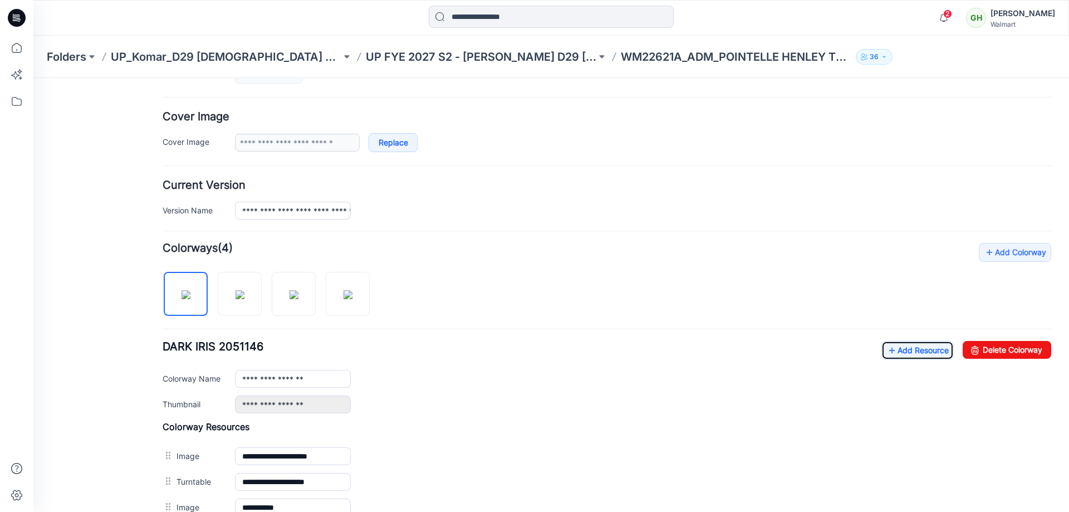
scroll to position [0, 0]
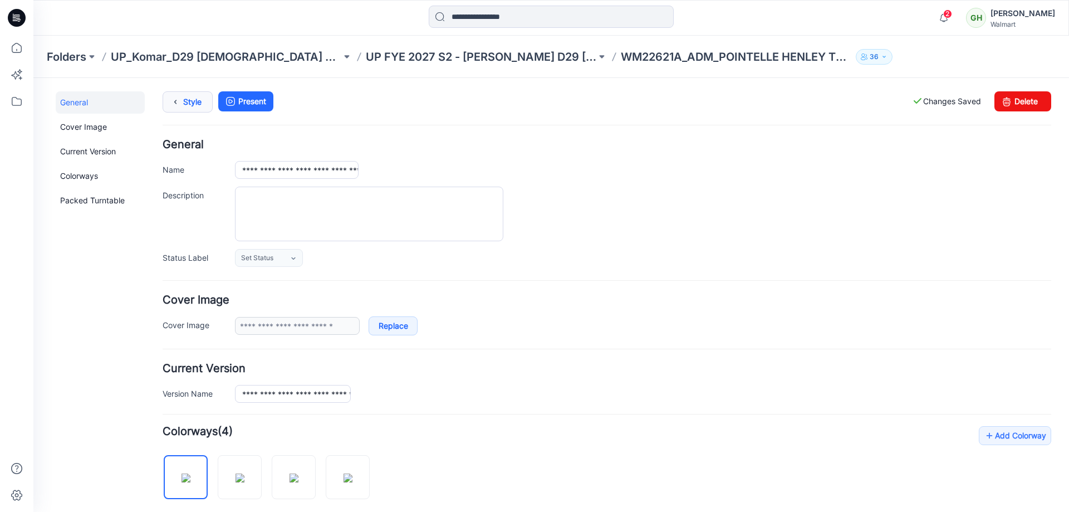
click at [191, 105] on link "Style" at bounding box center [188, 101] width 50 height 21
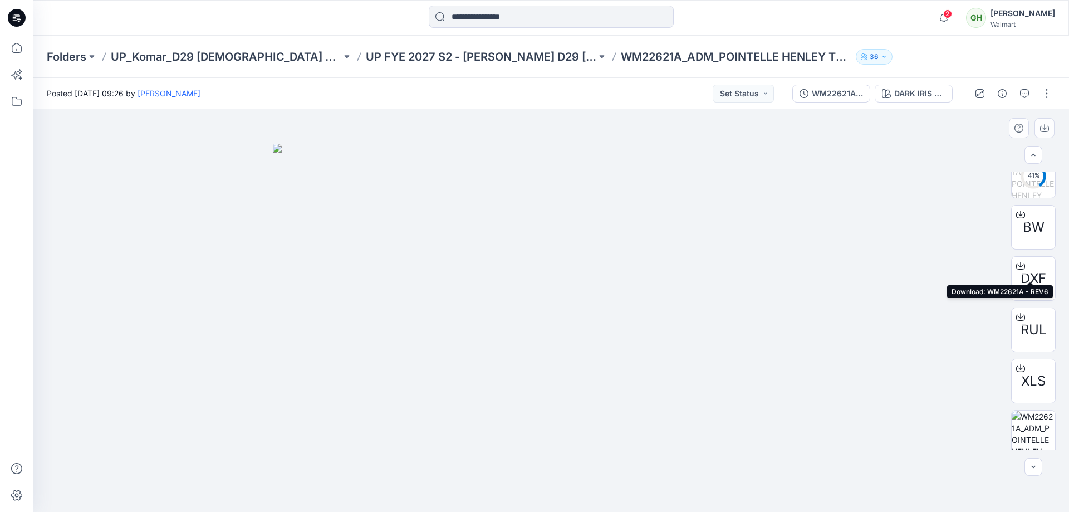
scroll to position [279, 0]
